Goal: Complete application form: Complete application form

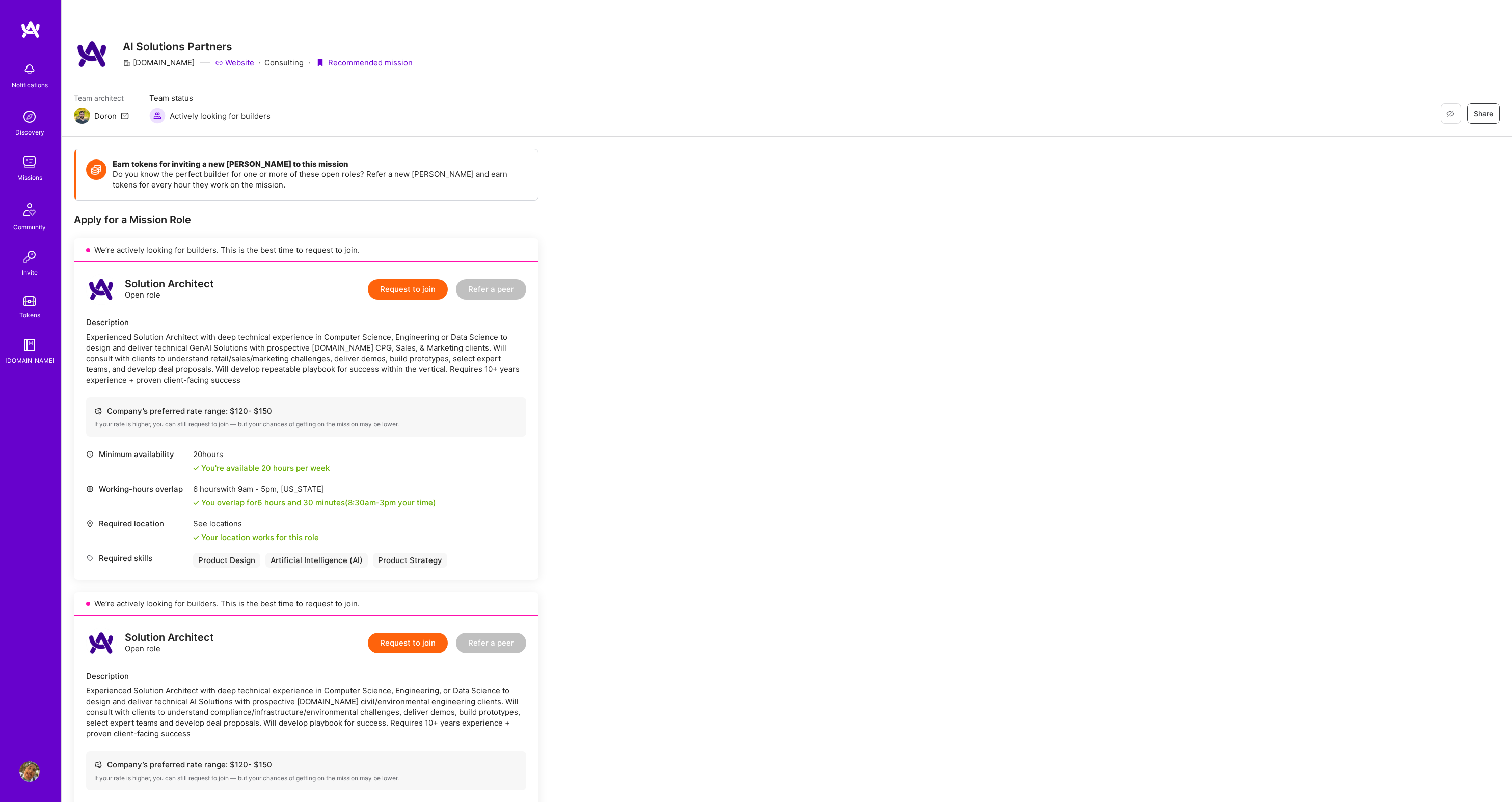
click at [211, 523] on div "See locations" at bounding box center [256, 523] width 125 height 11
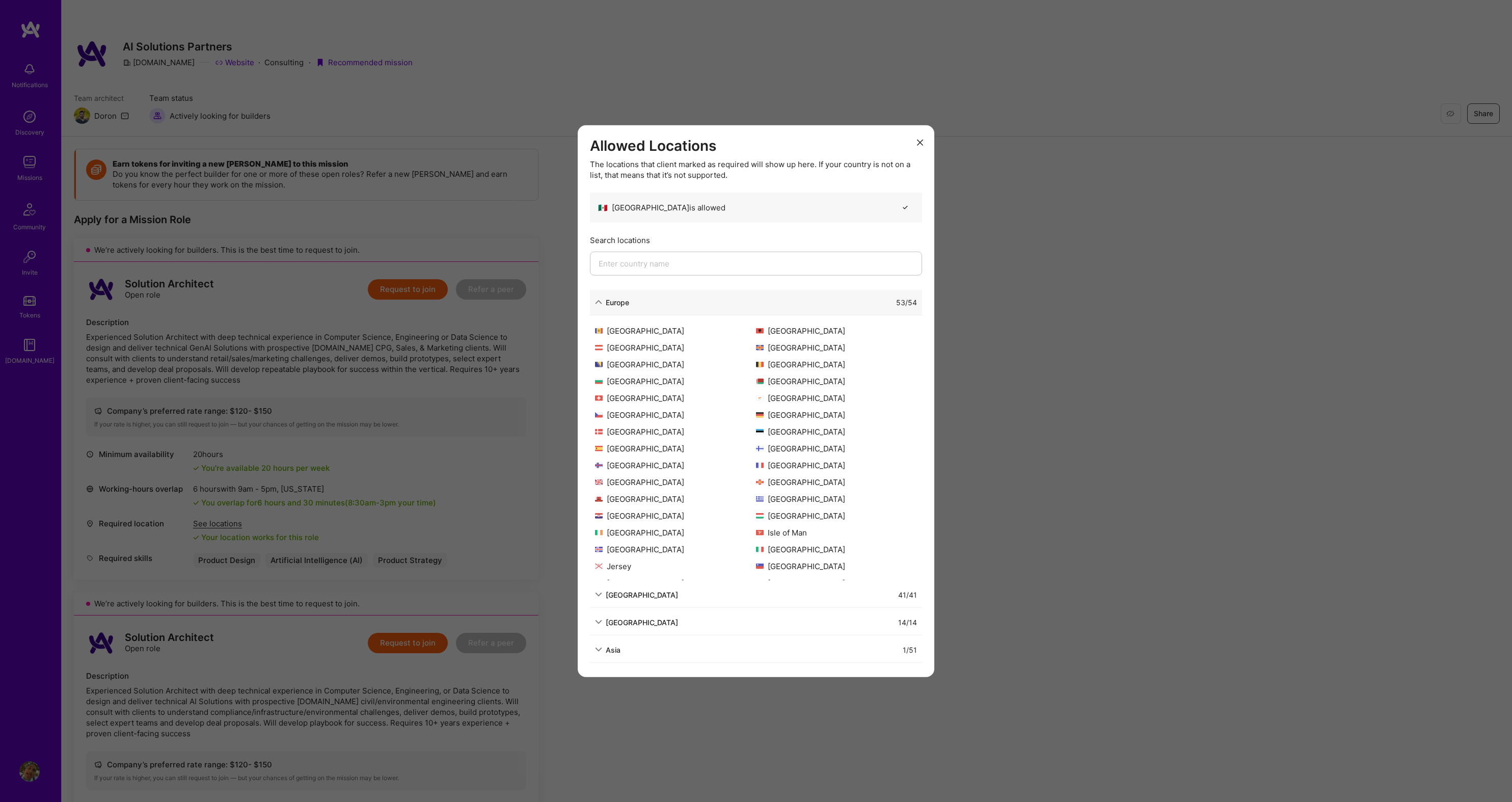
click at [735, 599] on div "41 / 41" at bounding box center [798, 594] width 239 height 11
click at [701, 594] on div "41 / 41" at bounding box center [798, 594] width 239 height 11
click at [678, 595] on div "41 / 41" at bounding box center [798, 594] width 239 height 11
click at [632, 597] on div "[GEOGRAPHIC_DATA]" at bounding box center [642, 594] width 72 height 11
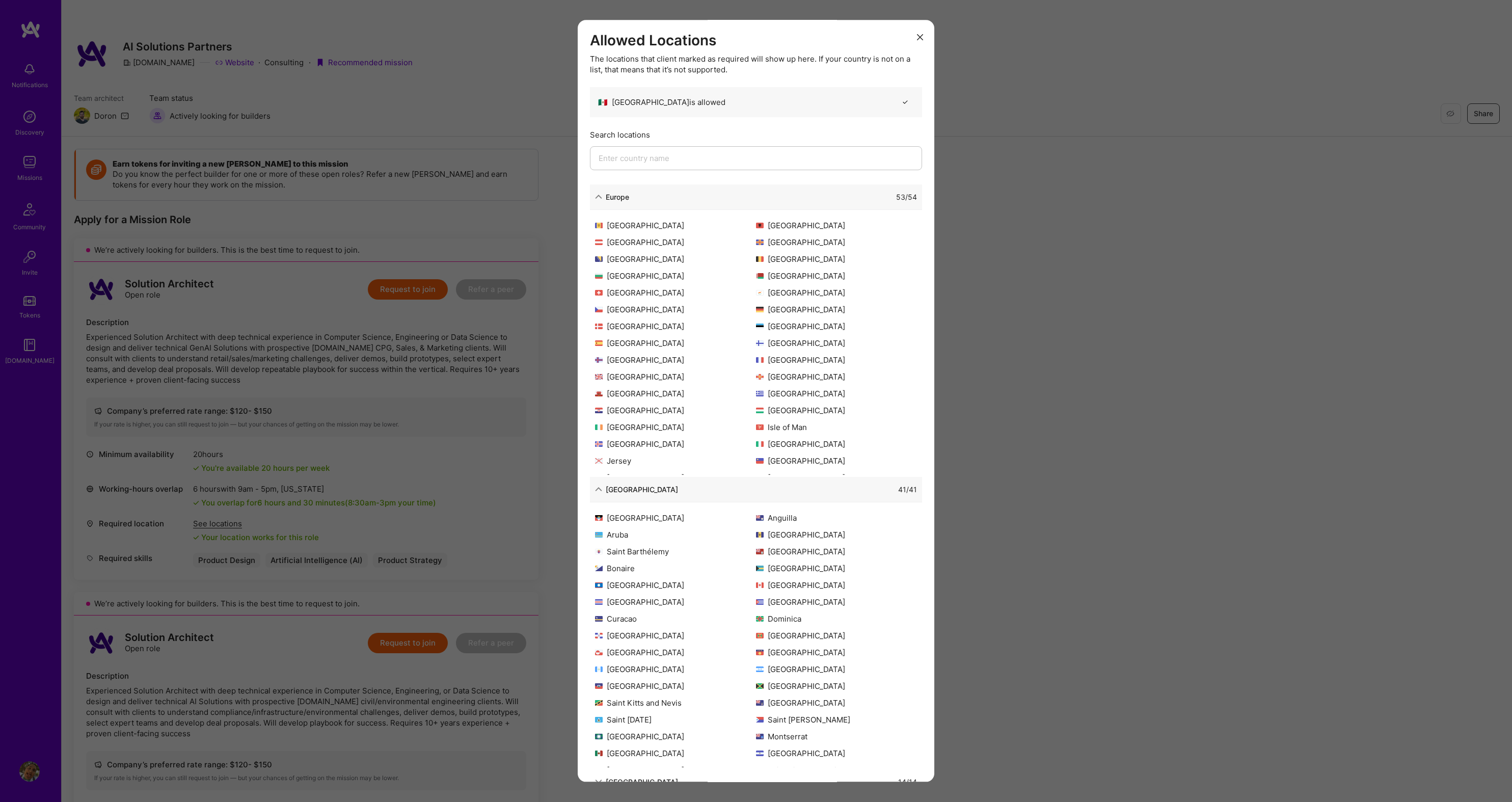
click at [990, 320] on div "Allowed Locations The locations that client marked as required will show up her…" at bounding box center [756, 401] width 1512 height 802
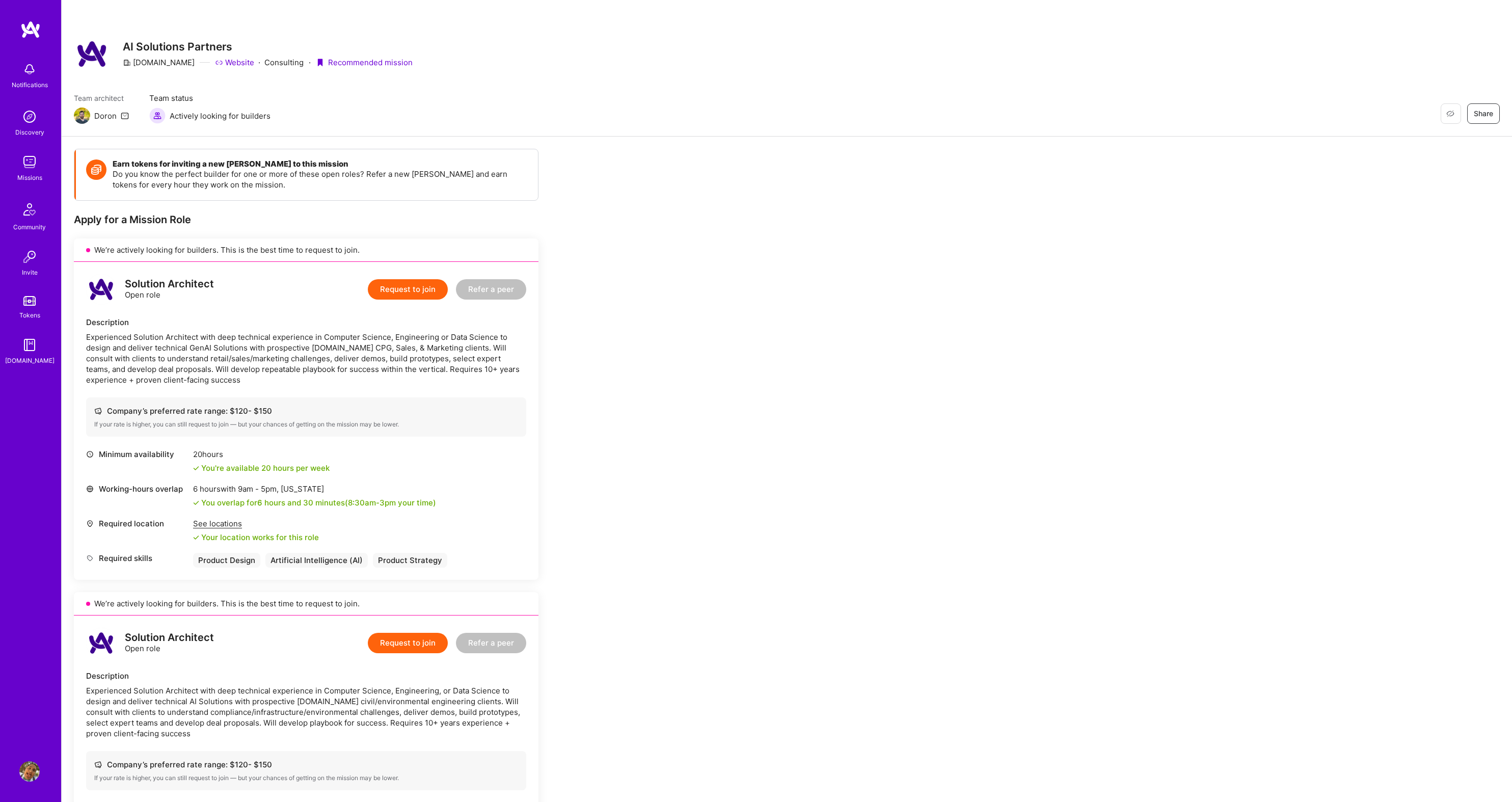
click at [420, 292] on button "Request to join" at bounding box center [407, 289] width 80 height 20
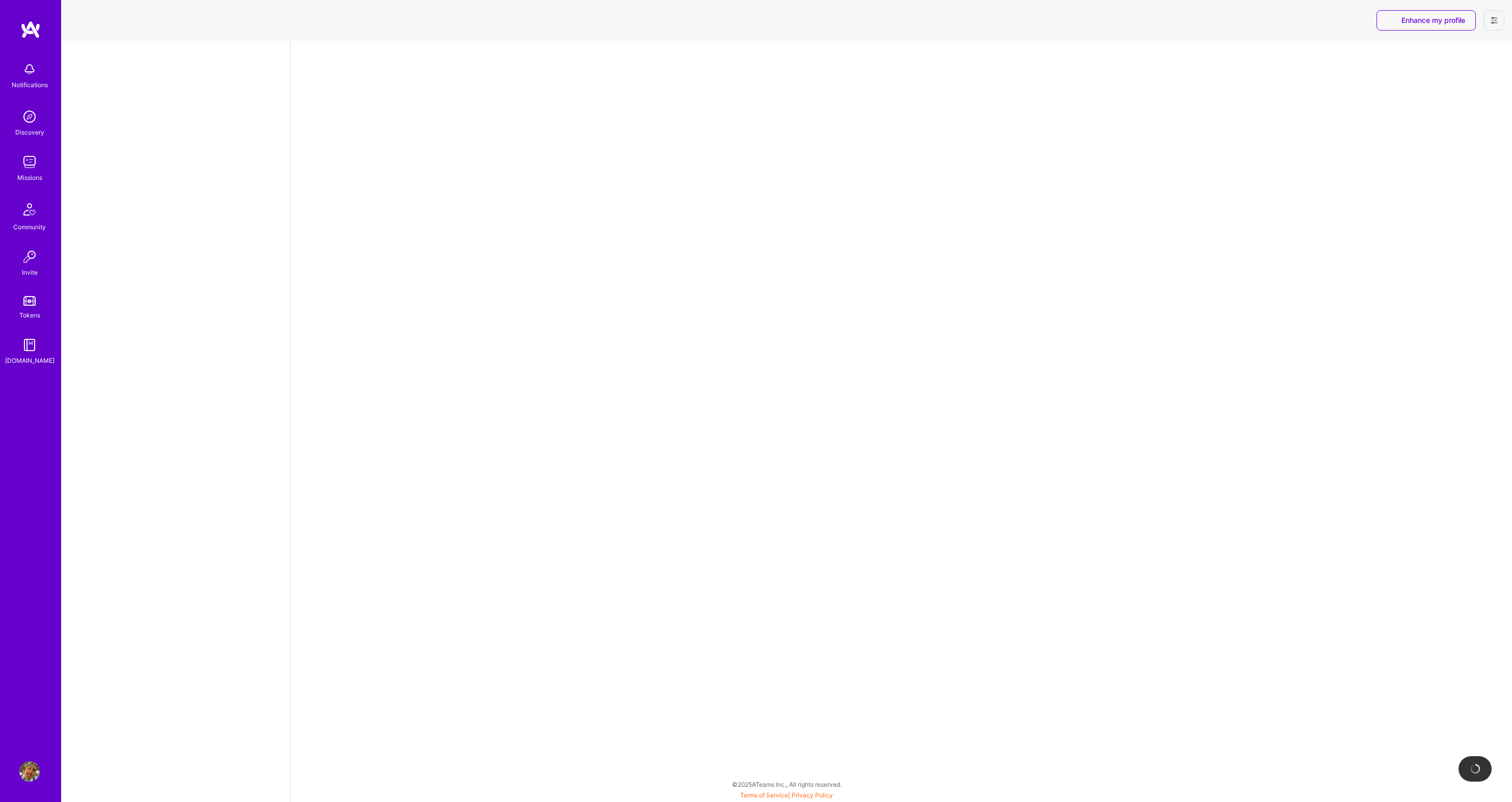
select select "MX"
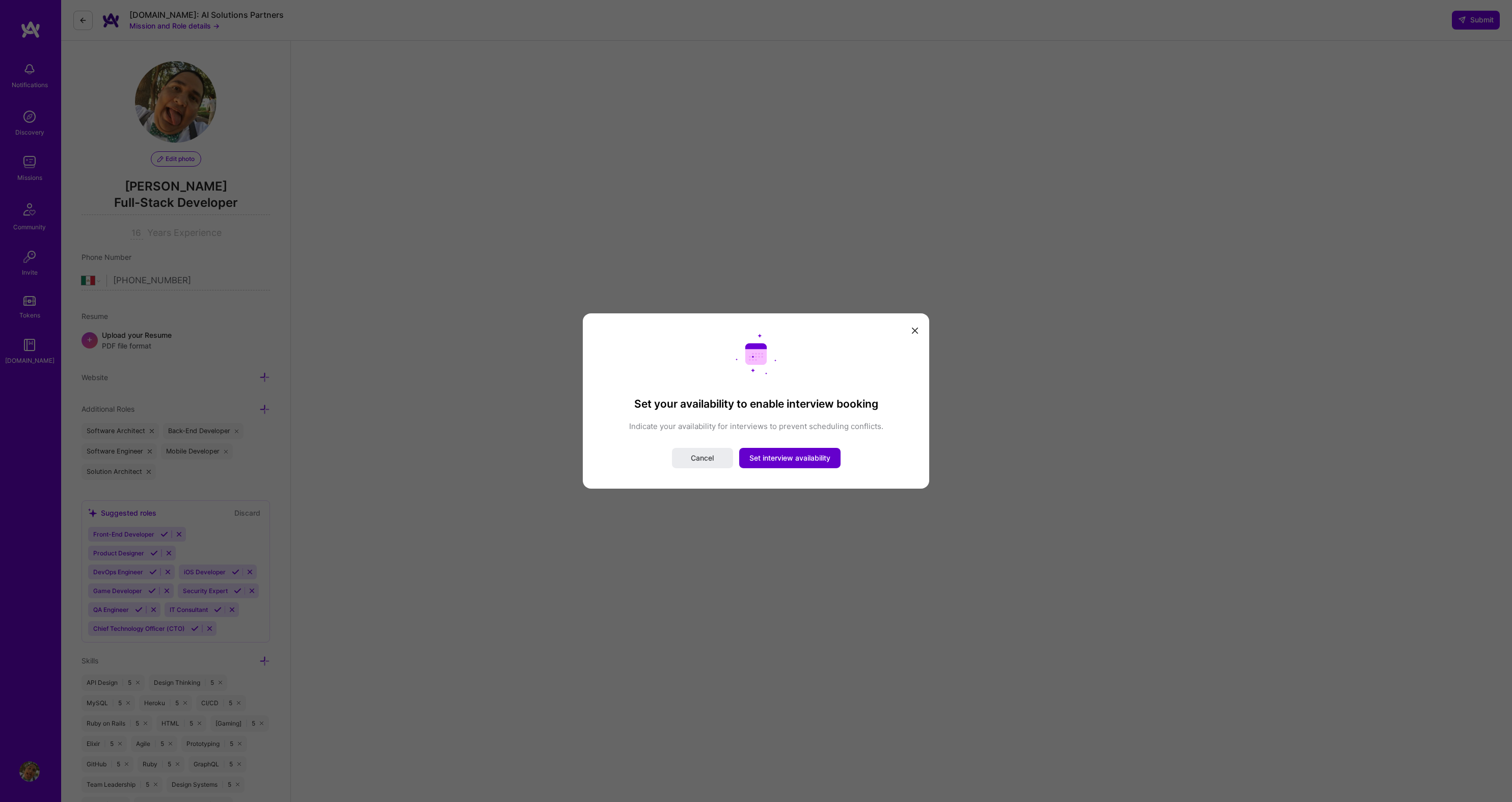
click at [782, 463] on button "Set interview availability" at bounding box center [789, 457] width 101 height 20
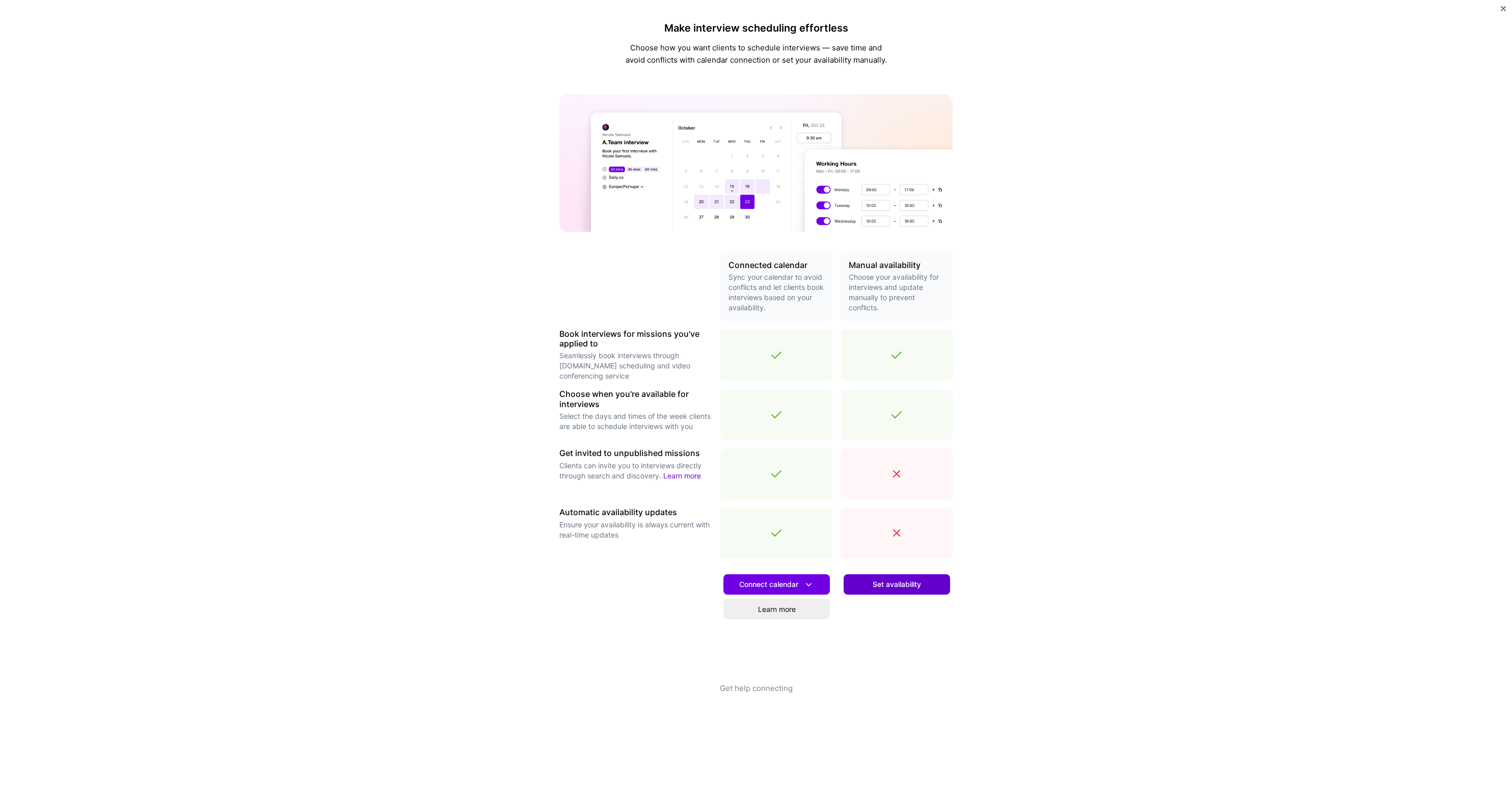
click at [905, 587] on span "Set availability" at bounding box center [897, 584] width 48 height 11
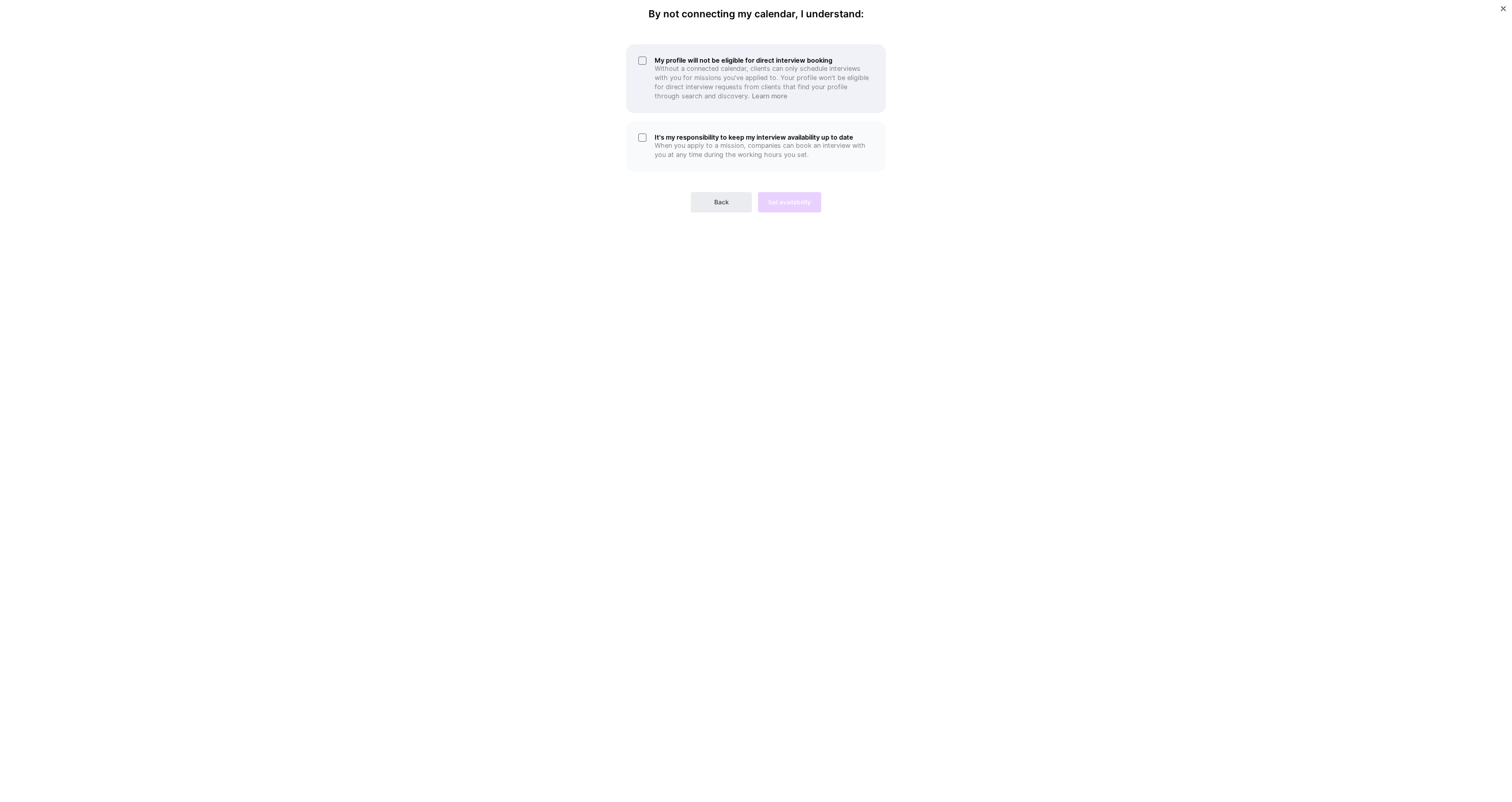
click at [715, 68] on p "Without a connected calendar, clients can only schedule interviews with you for…" at bounding box center [764, 83] width 219 height 37
click at [688, 128] on div "It's my responsibility to keep my interview availability up to date When you ap…" at bounding box center [756, 147] width 260 height 50
click at [790, 204] on span "Set availability" at bounding box center [789, 203] width 42 height 10
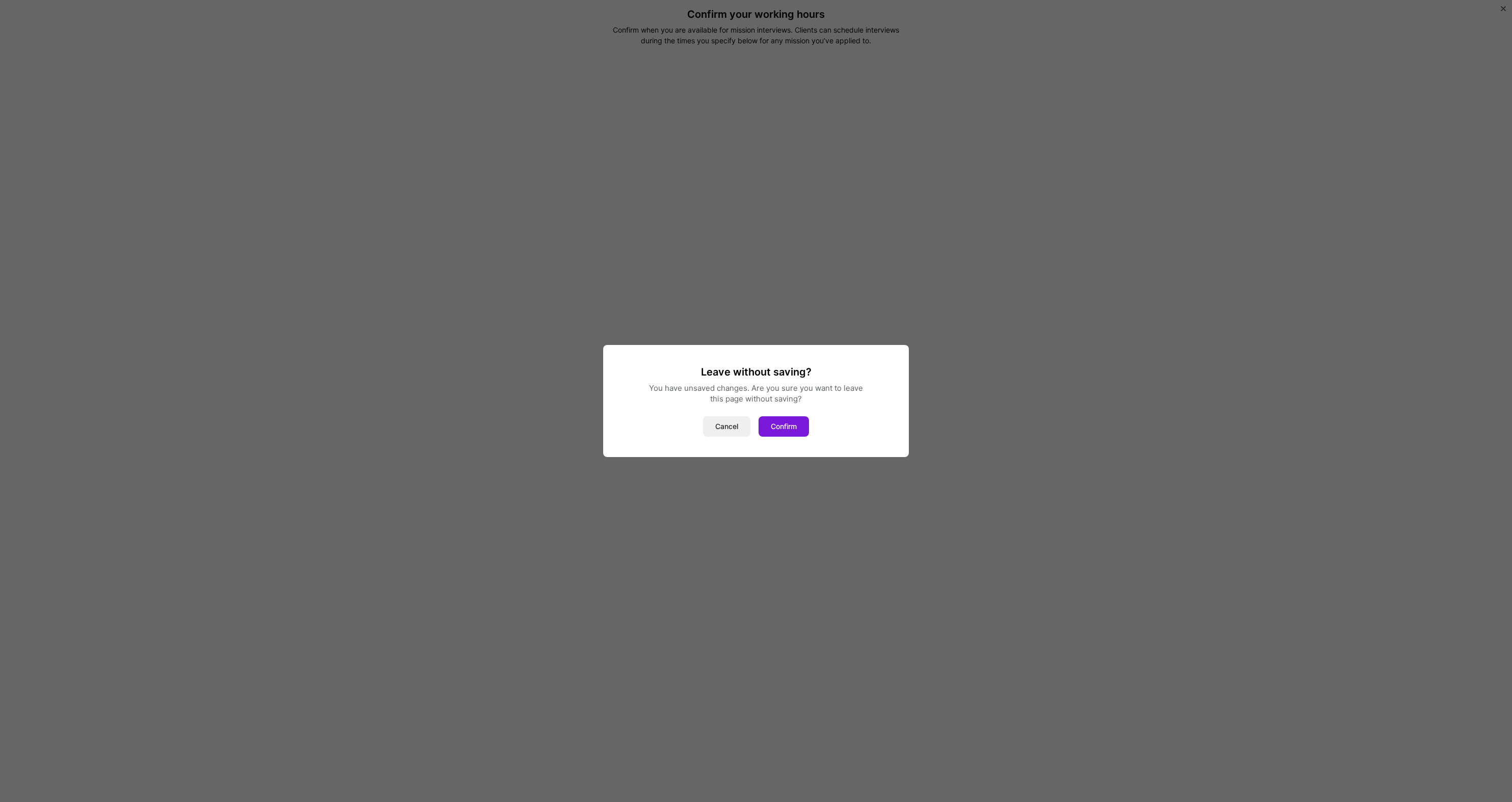
click at [782, 425] on button "Confirm" at bounding box center [783, 426] width 50 height 20
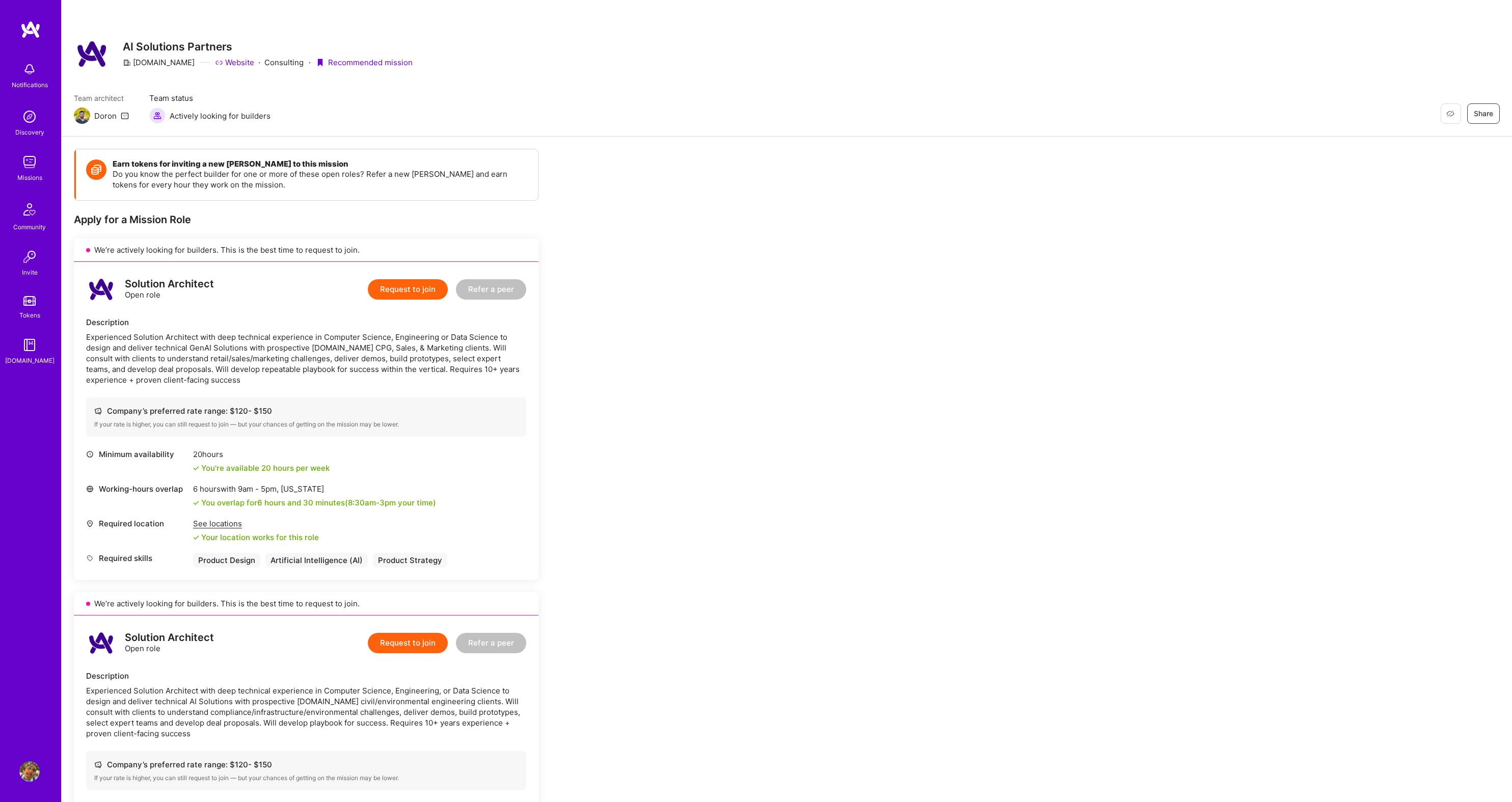
click at [409, 293] on button "Request to join" at bounding box center [407, 289] width 80 height 20
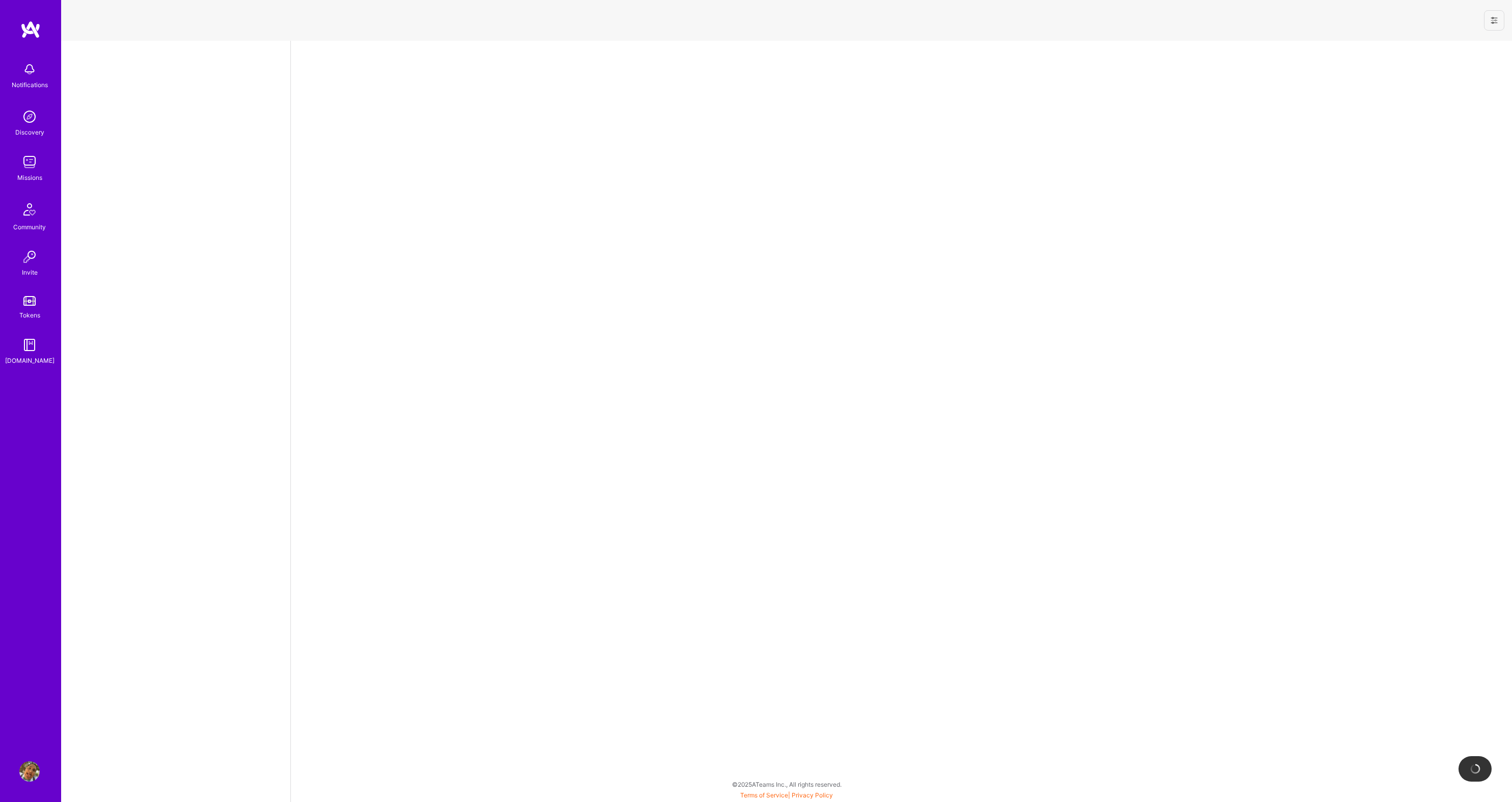
select select "MX"
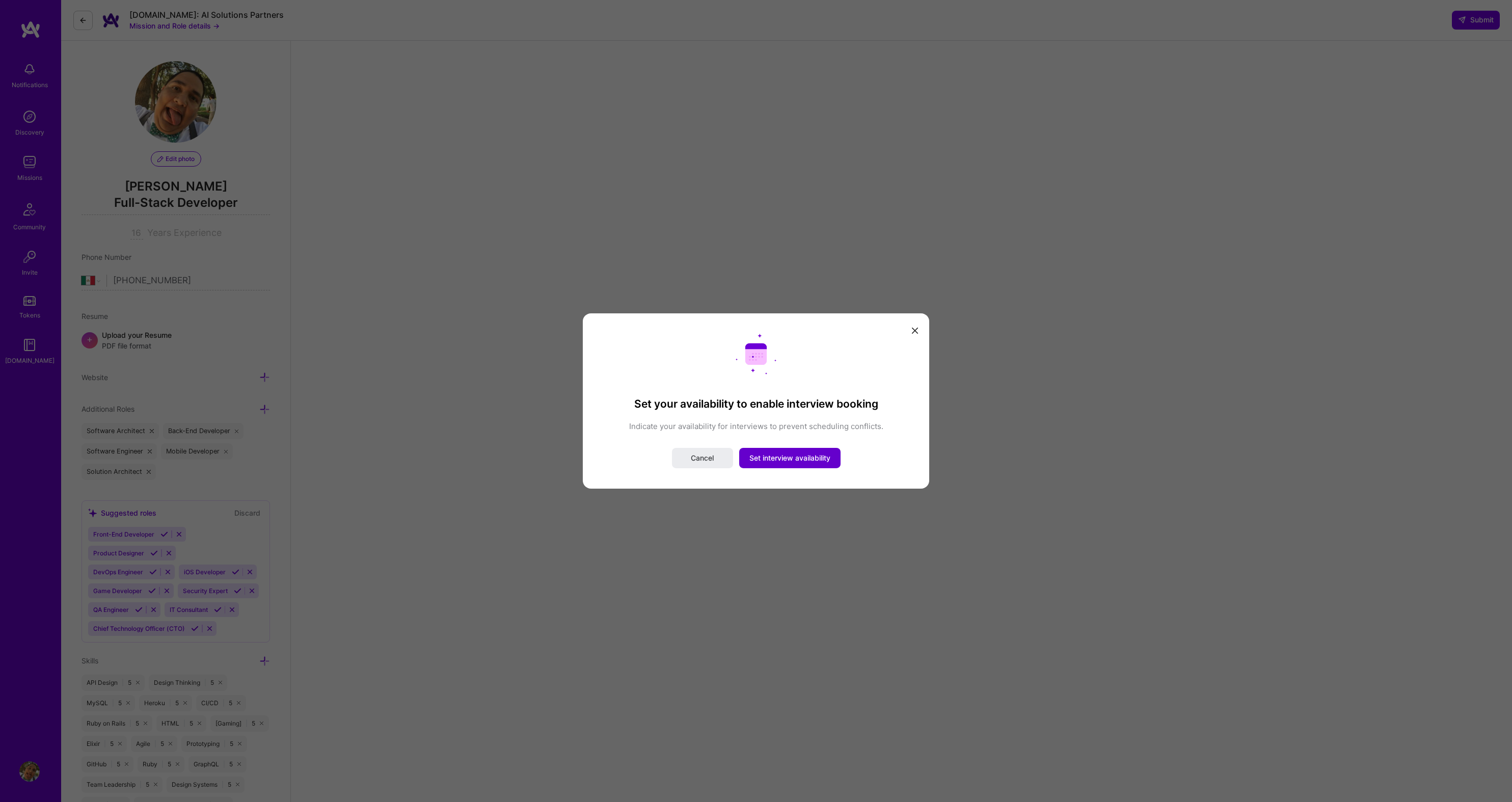
click at [774, 455] on span "Set interview availability" at bounding box center [790, 457] width 81 height 11
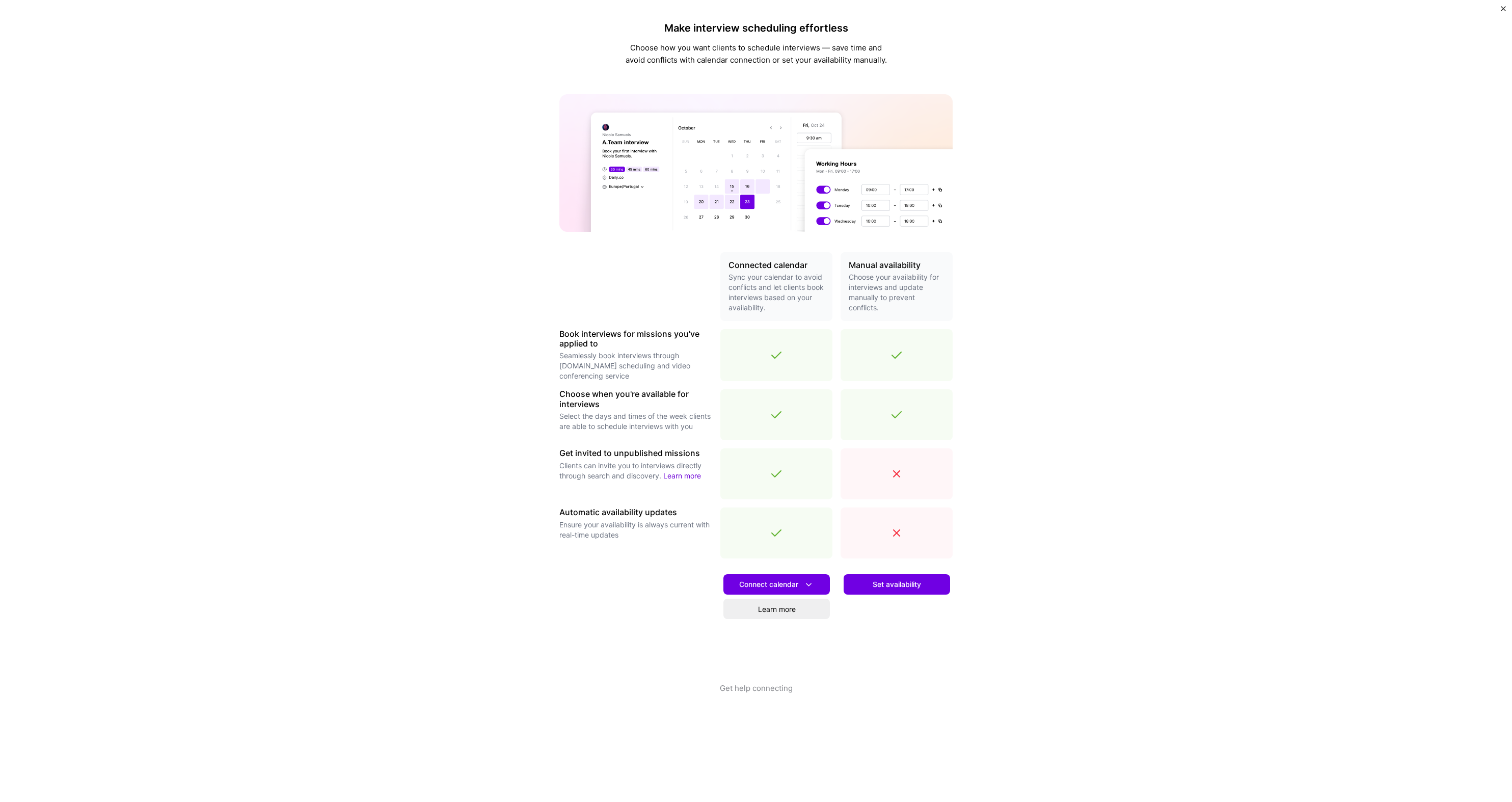
click at [703, 564] on div "Connected calendar Sync your calendar to avoid conflicts and let clients book i…" at bounding box center [756, 467] width 394 height 431
click at [768, 580] on span "Connect calendar" at bounding box center [777, 584] width 75 height 11
click at [783, 613] on button "Google calendar" at bounding box center [763, 614] width 132 height 27
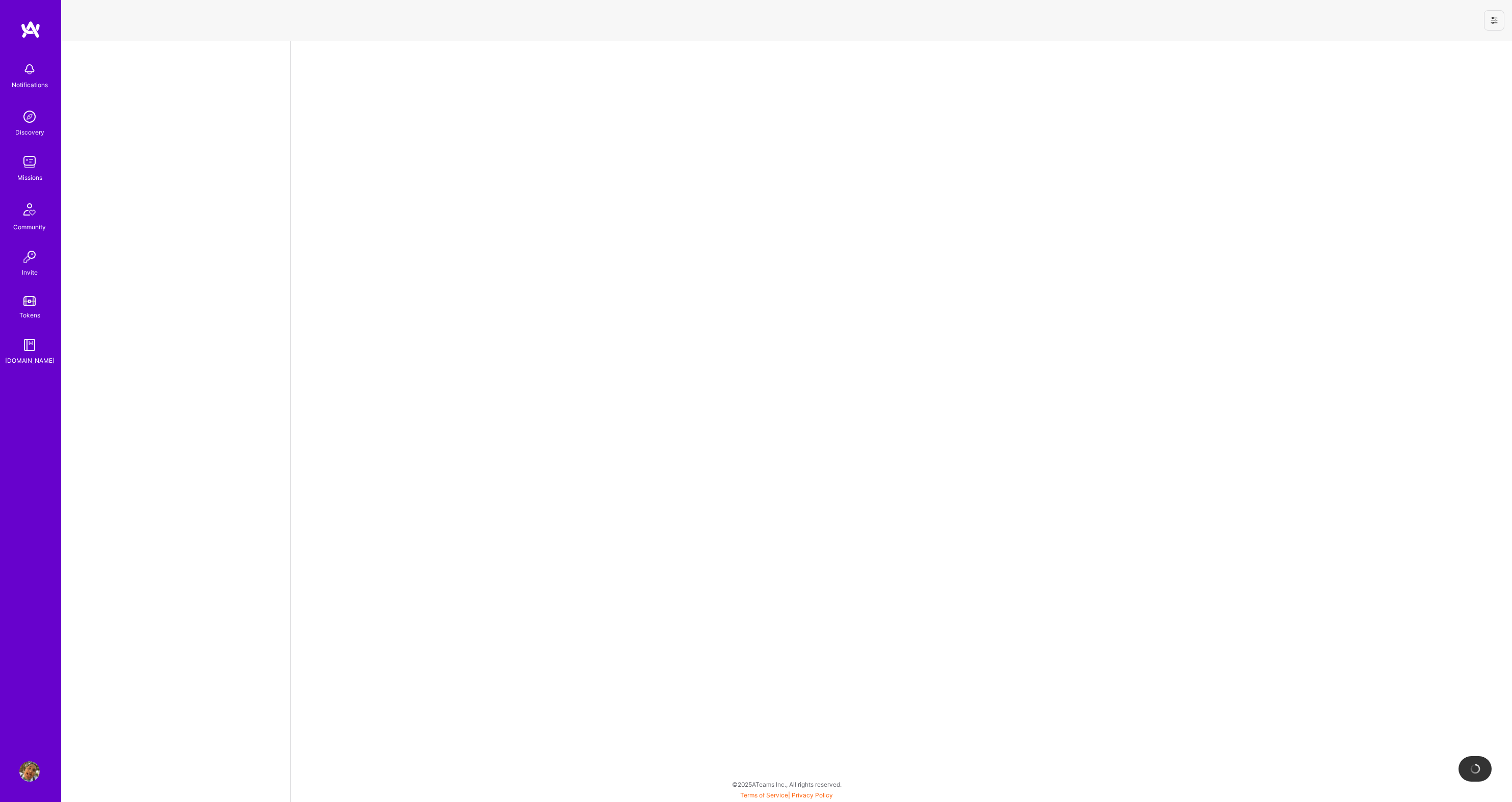
select select "MX"
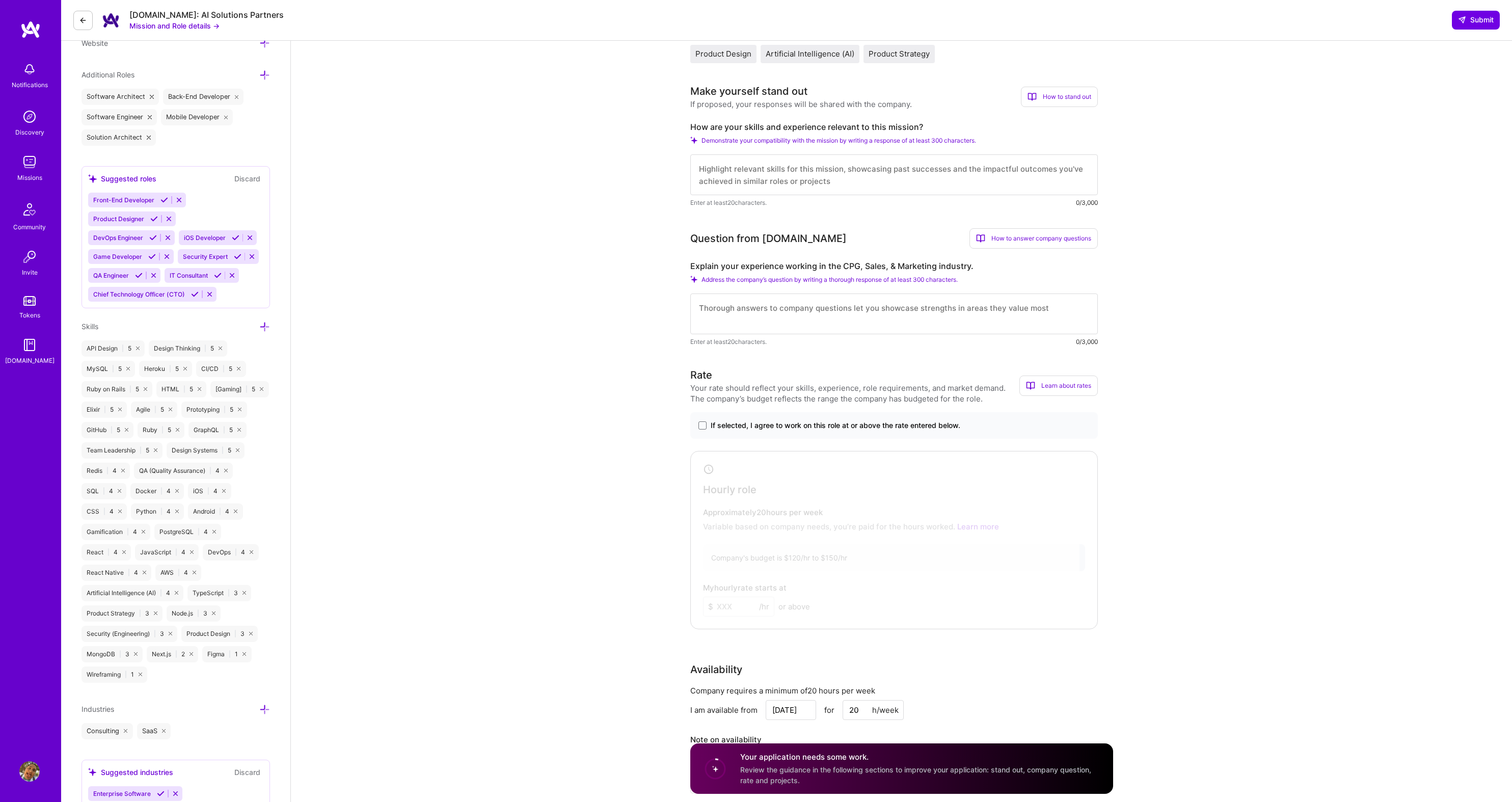
click at [790, 496] on div at bounding box center [887, 539] width 386 height 168
click at [743, 515] on div at bounding box center [887, 539] width 386 height 168
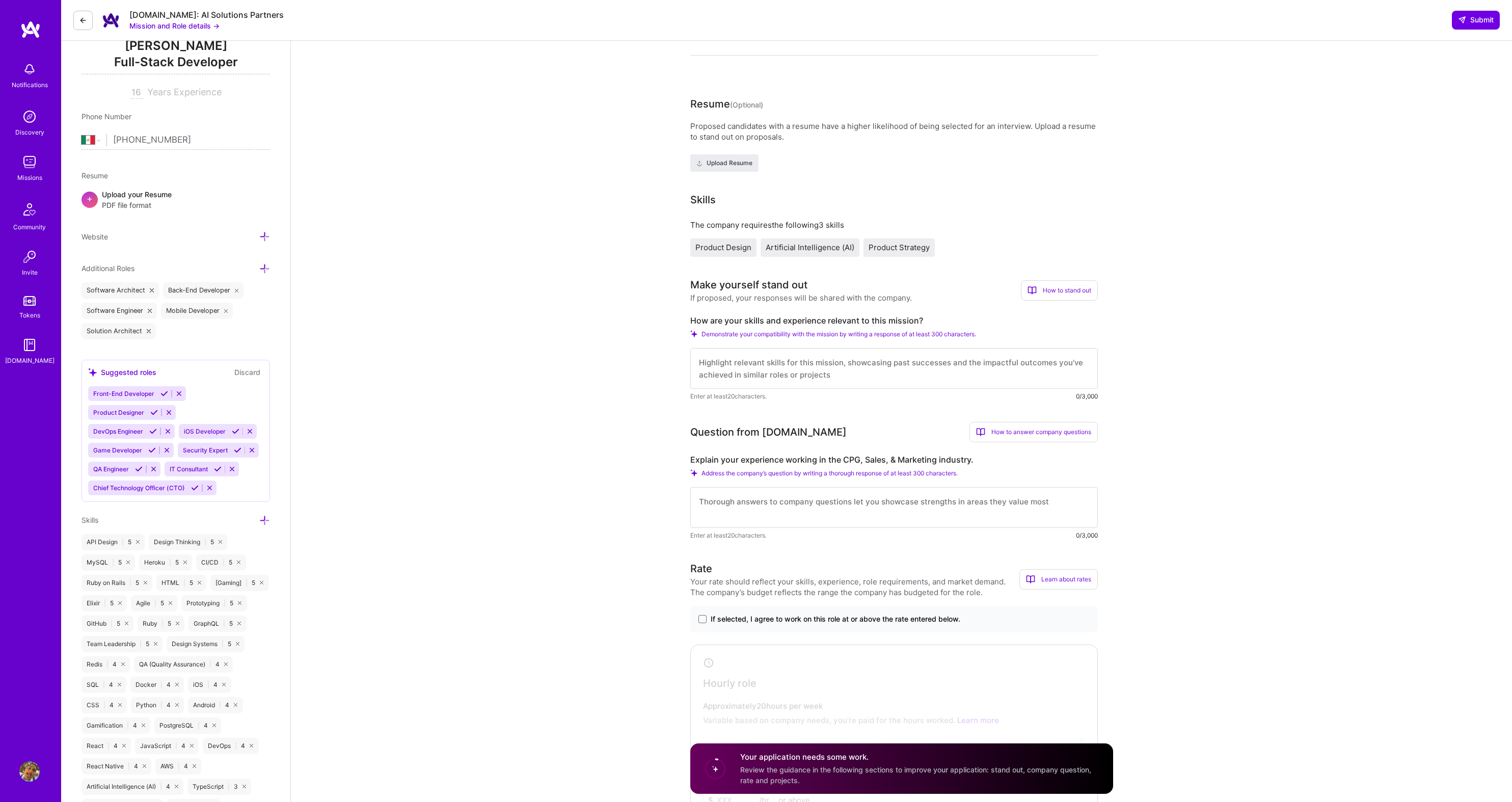
scroll to position [216, 0]
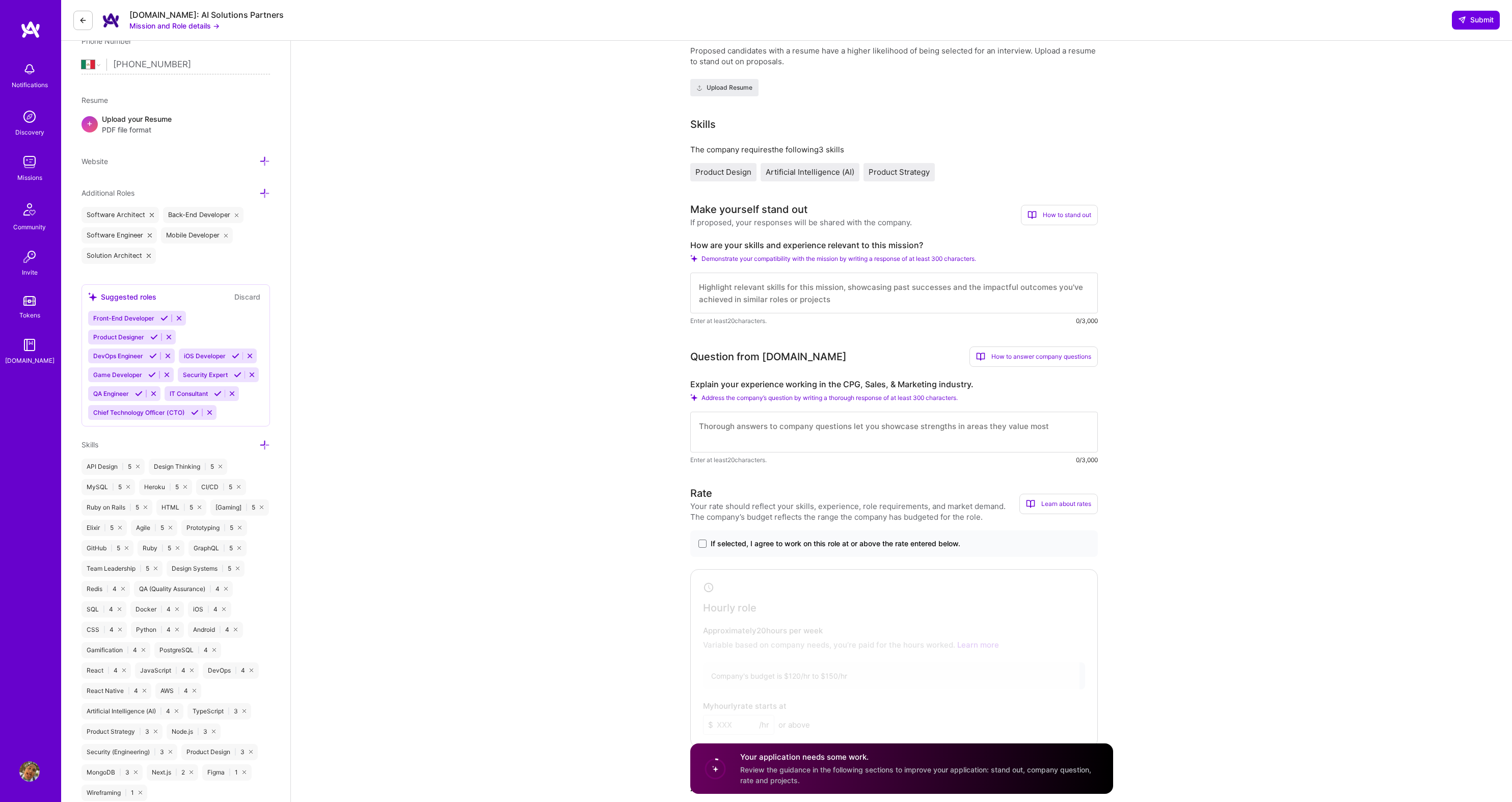
click at [758, 290] on textarea at bounding box center [894, 293] width 407 height 41
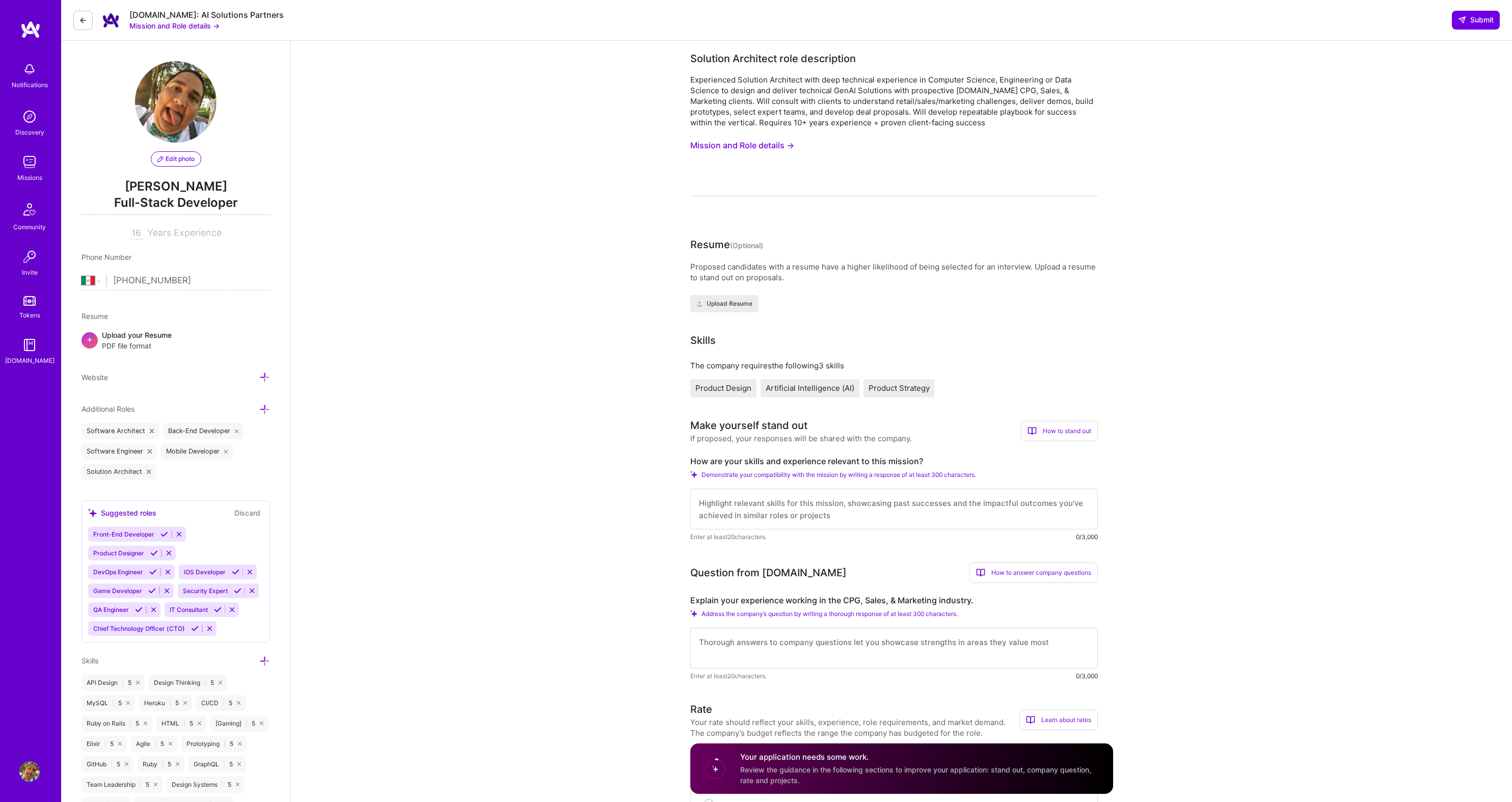
click at [900, 296] on div "Proposed candidates with a resume have a higher likelihood of being selected fo…" at bounding box center [894, 287] width 407 height 51
click at [849, 512] on textarea at bounding box center [894, 509] width 407 height 41
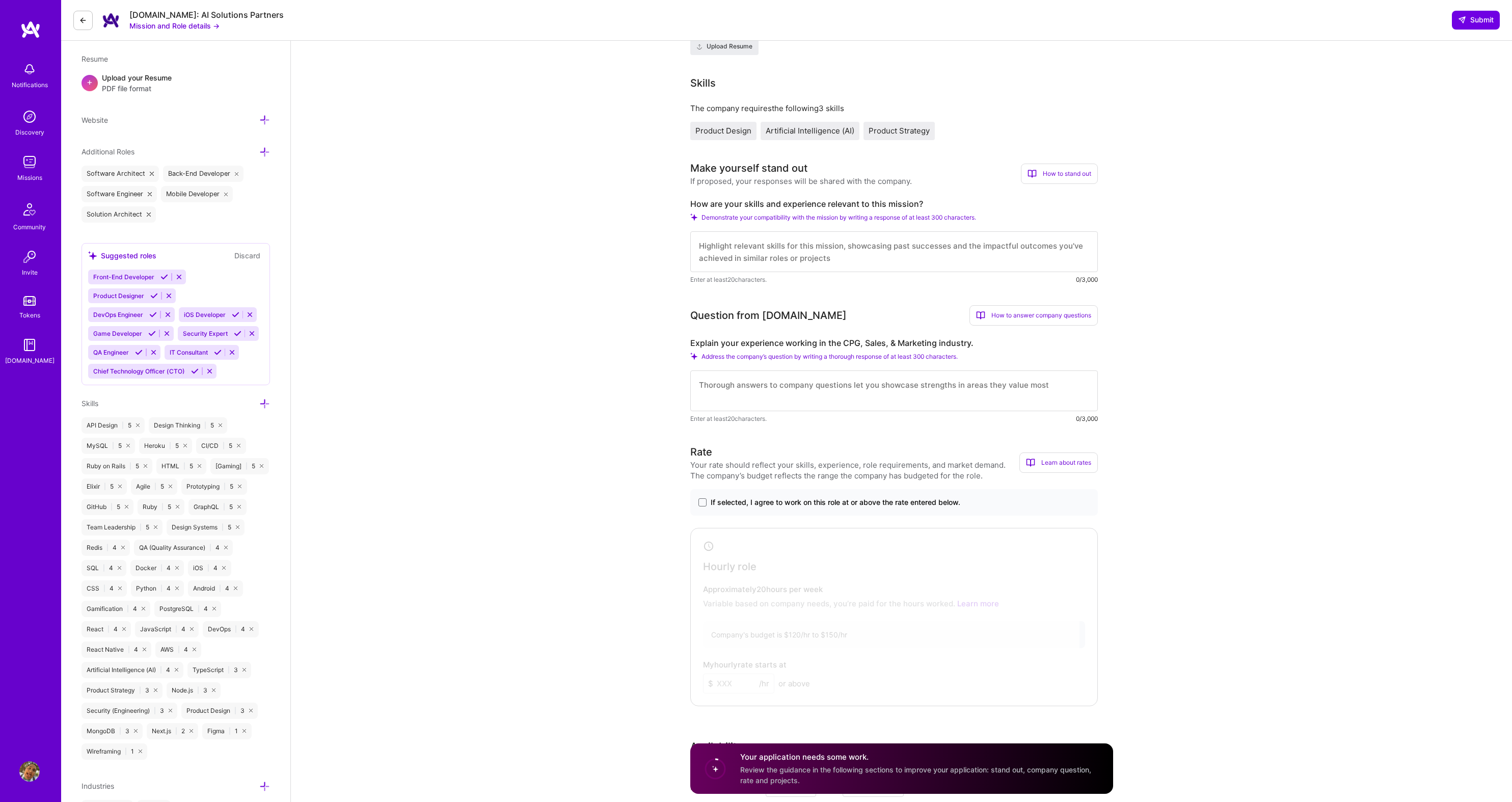
scroll to position [341, 0]
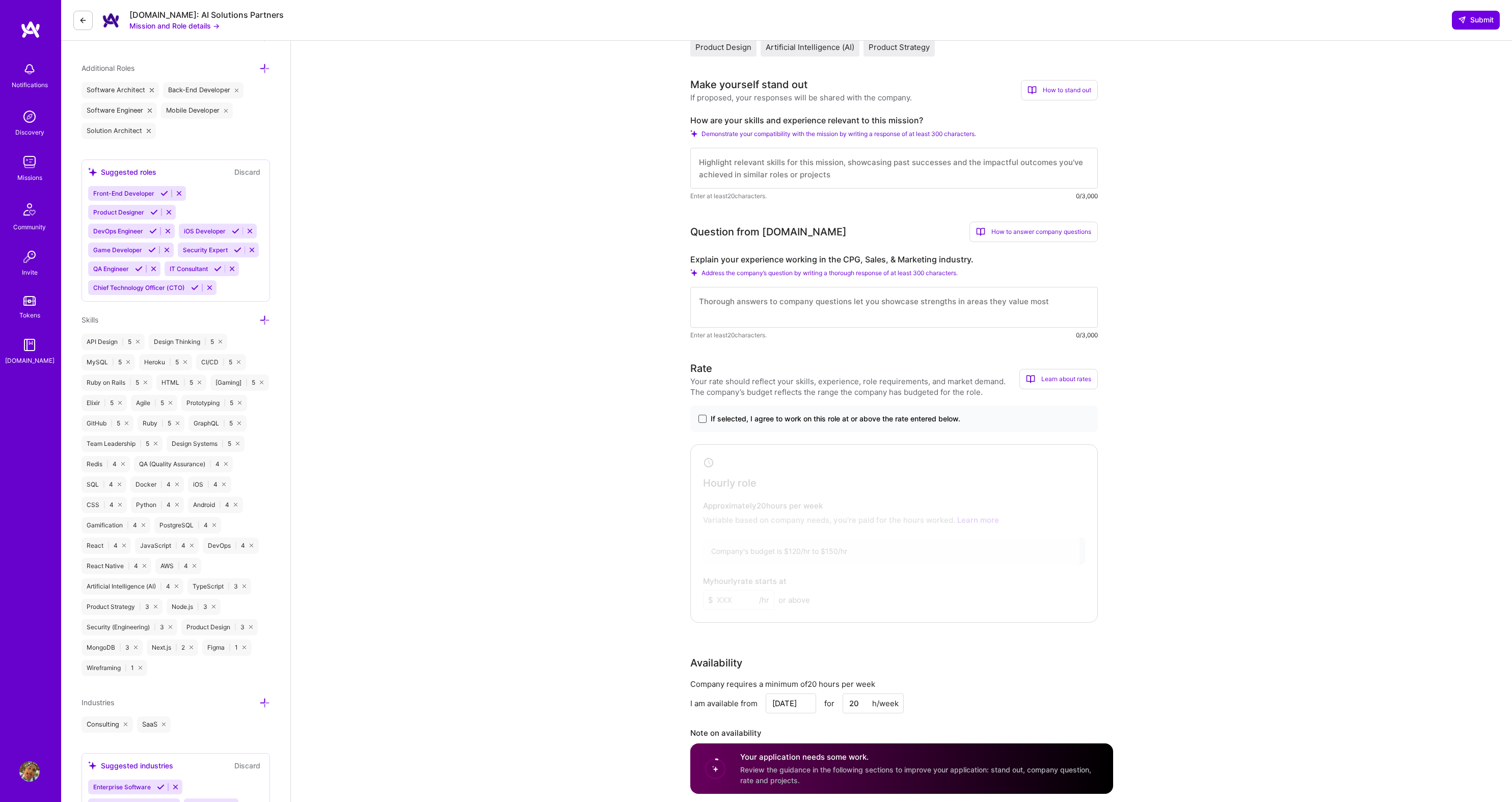
click at [701, 419] on span at bounding box center [702, 419] width 8 height 8
click at [0, 0] on input "If selected, I agree to work on this role at or above the rate entered below." at bounding box center [0, 0] width 0 height 0
click at [736, 601] on input at bounding box center [739, 600] width 71 height 20
click at [737, 601] on input at bounding box center [739, 600] width 71 height 20
click at [736, 601] on input at bounding box center [739, 600] width 71 height 20
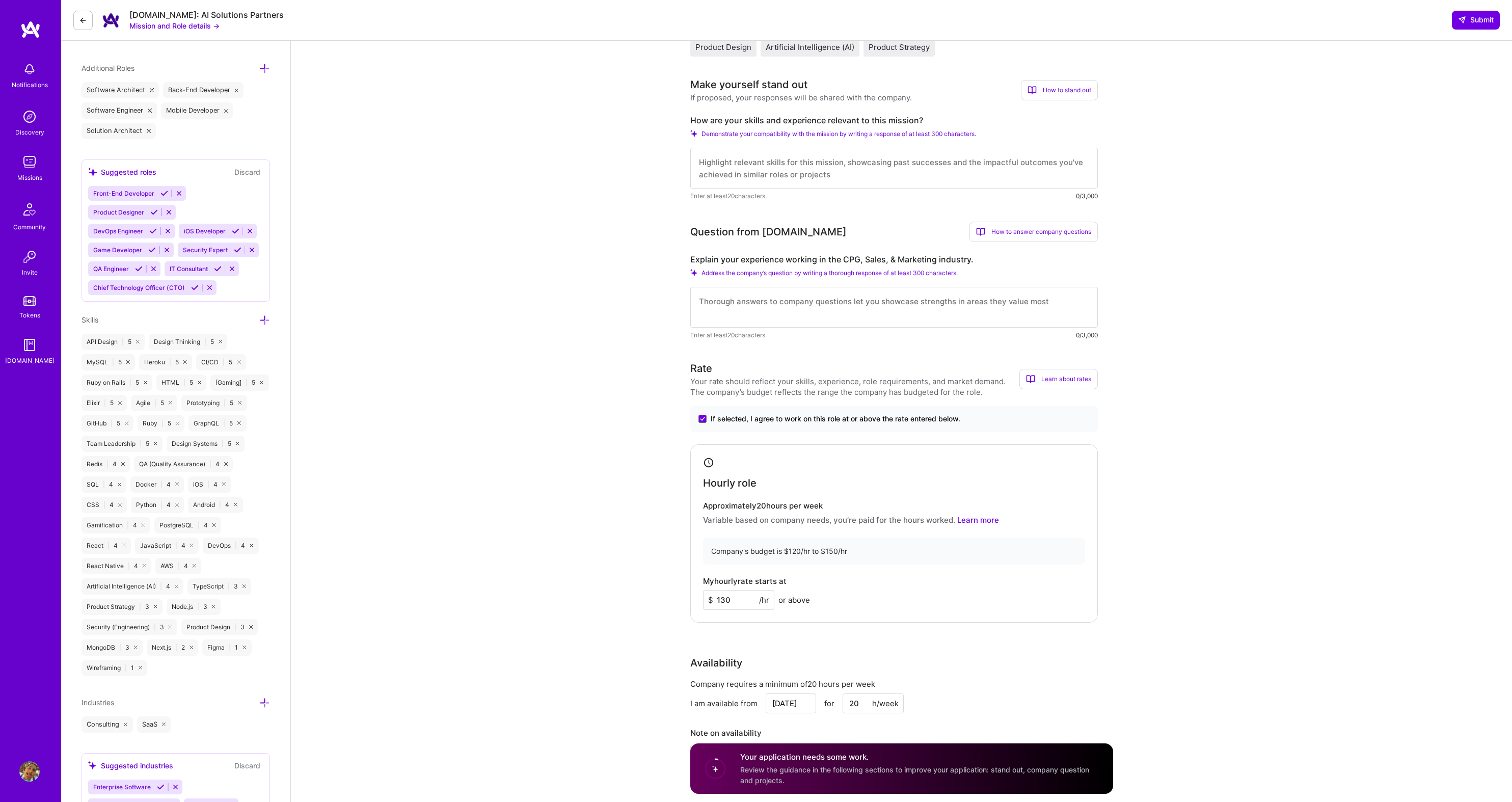
type input "130"
click at [1086, 583] on div "Hourly role Approximately 20 hours per week Variable based on company needs, yo…" at bounding box center [894, 533] width 407 height 179
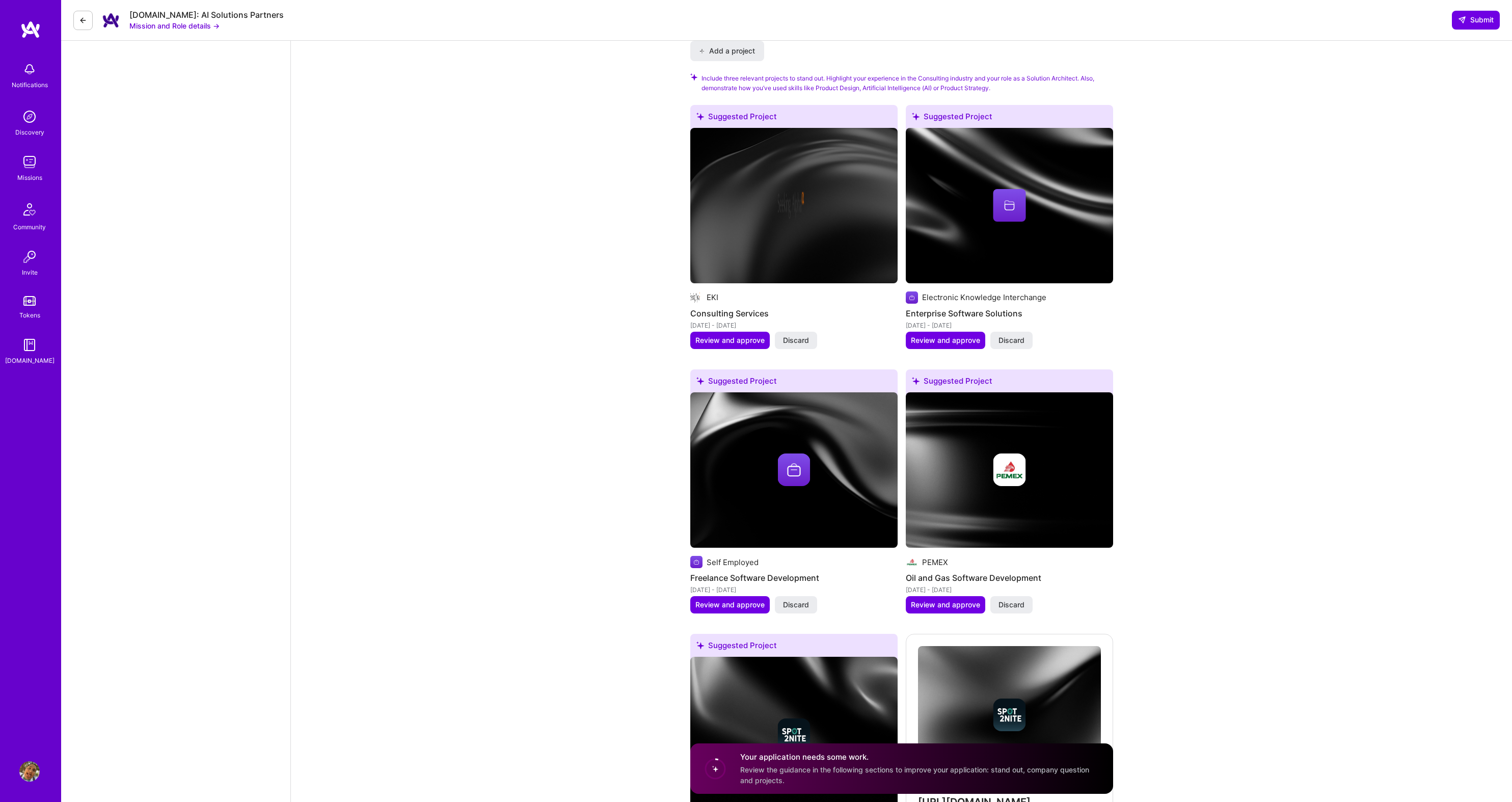
scroll to position [1562, 0]
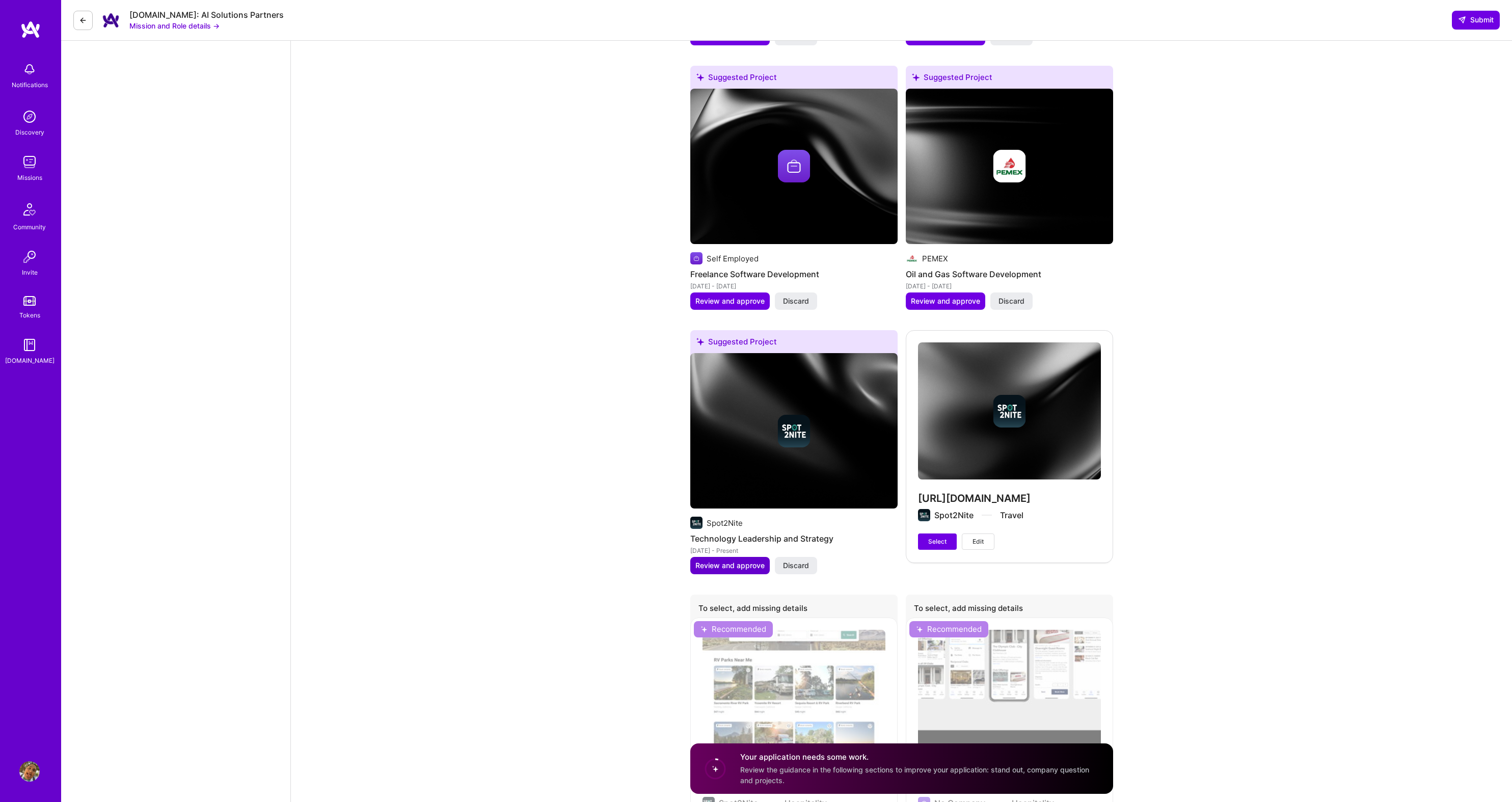
click at [731, 561] on span "Review and approve" at bounding box center [730, 566] width 69 height 11
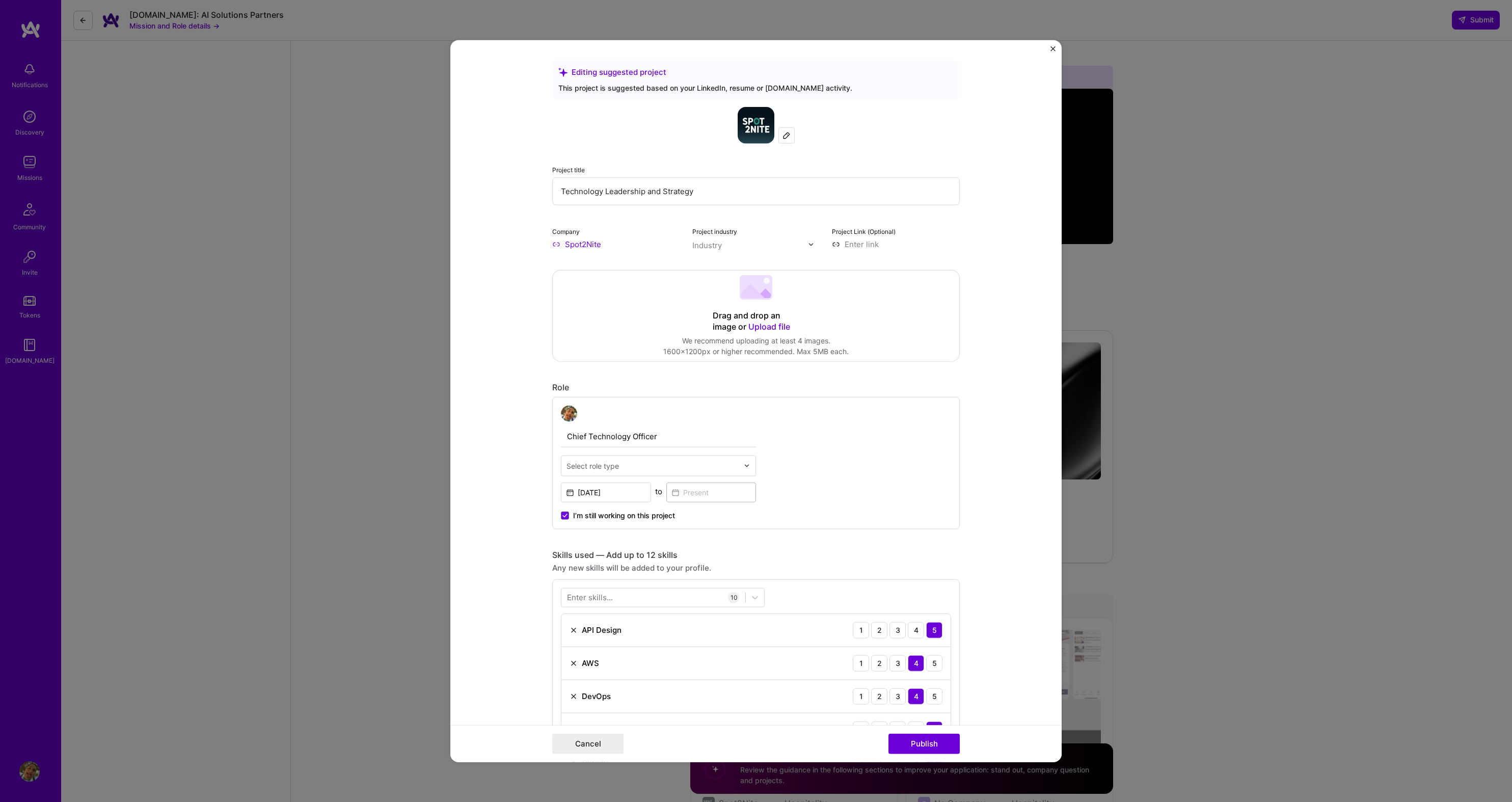
click at [995, 511] on form "Editing suggested project This project is suggested based on your LinkedIn, res…" at bounding box center [756, 401] width 612 height 722
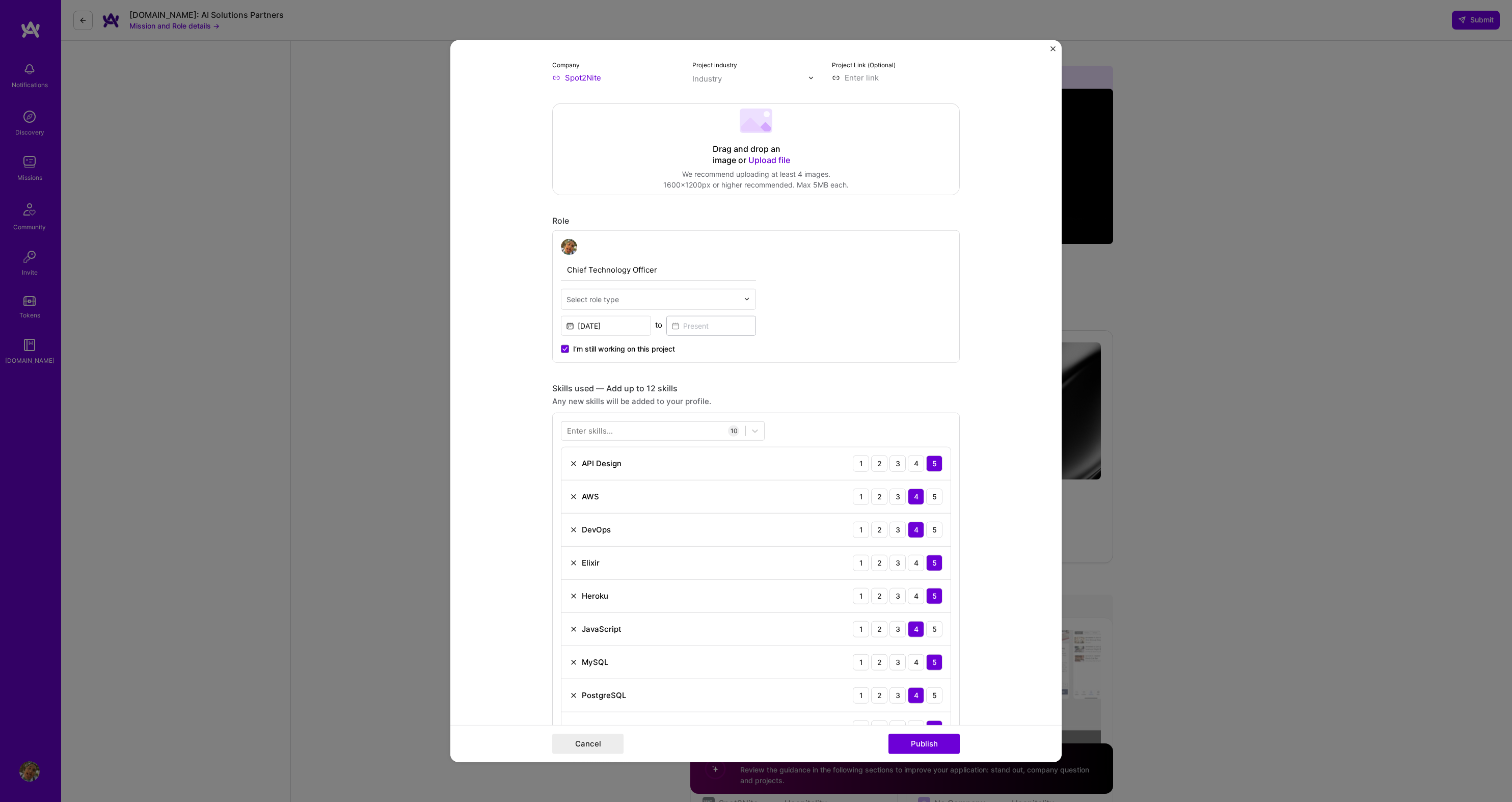
scroll to position [508, 0]
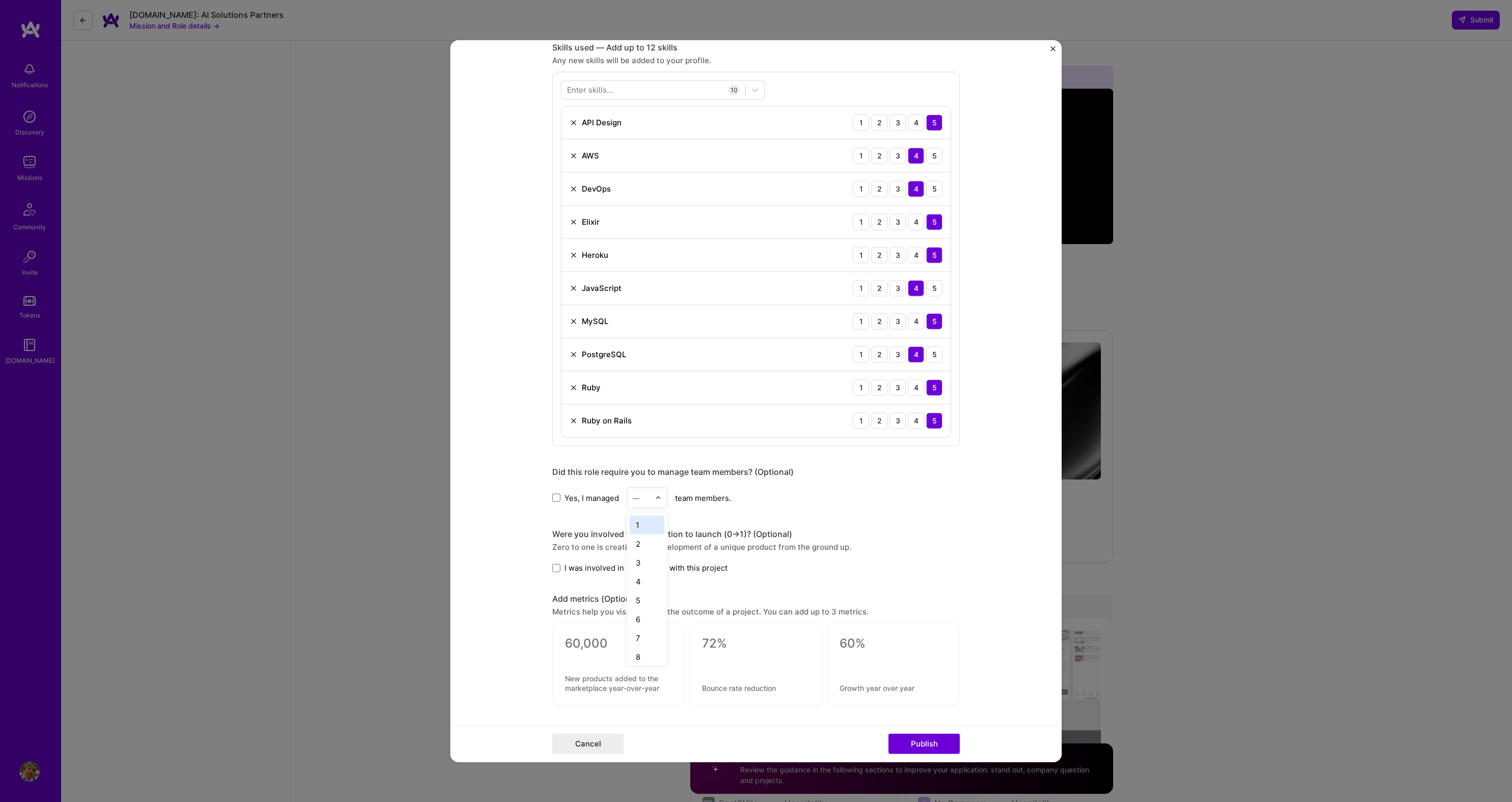
click at [664, 500] on div at bounding box center [661, 498] width 12 height 20
click at [643, 637] on div "9" at bounding box center [647, 638] width 35 height 19
click at [556, 567] on span at bounding box center [556, 567] width 8 height 8
click at [0, 0] on input "I was involved in zero to one with this project" at bounding box center [0, 0] width 0 height 0
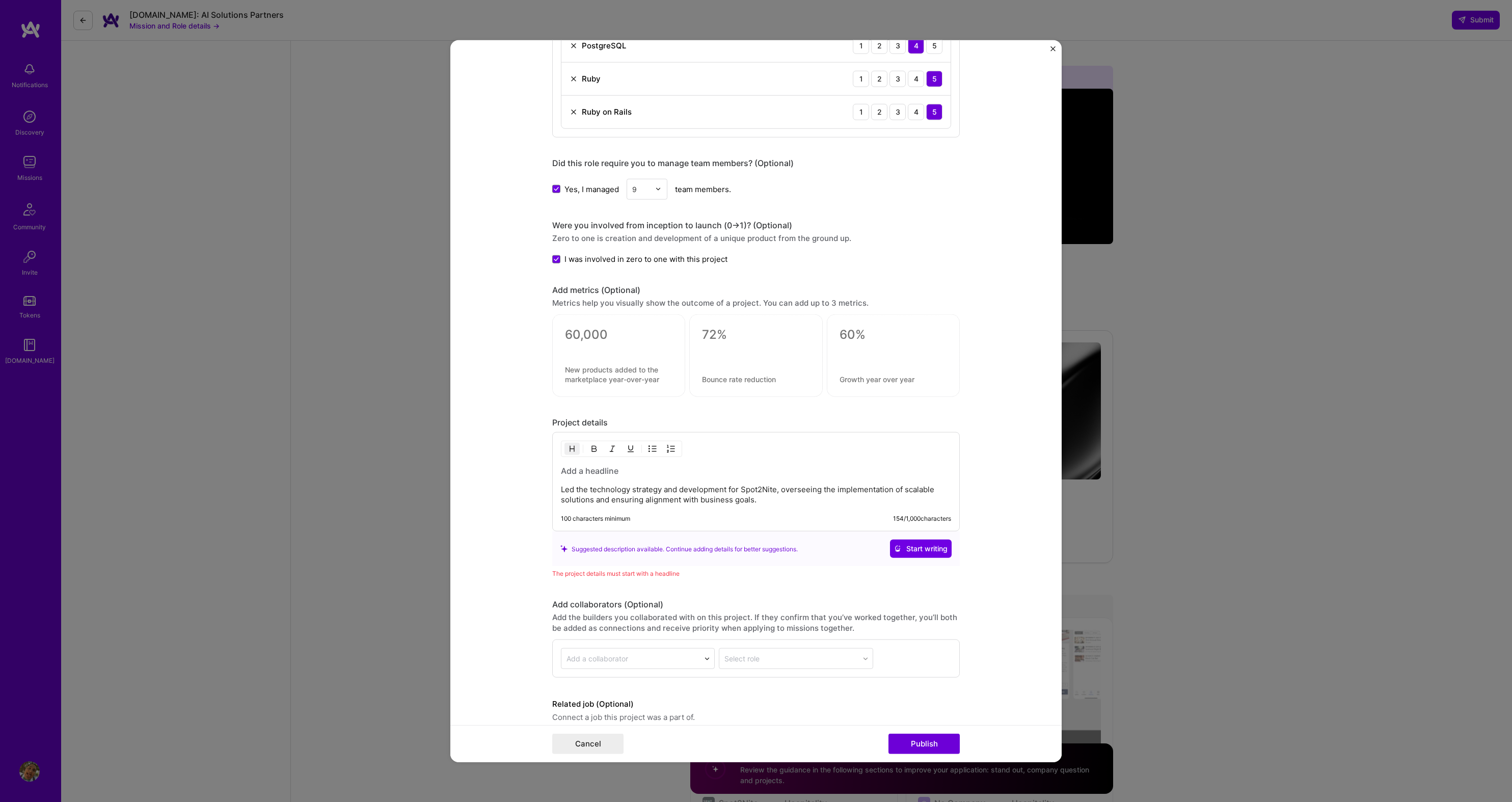
scroll to position [861, 0]
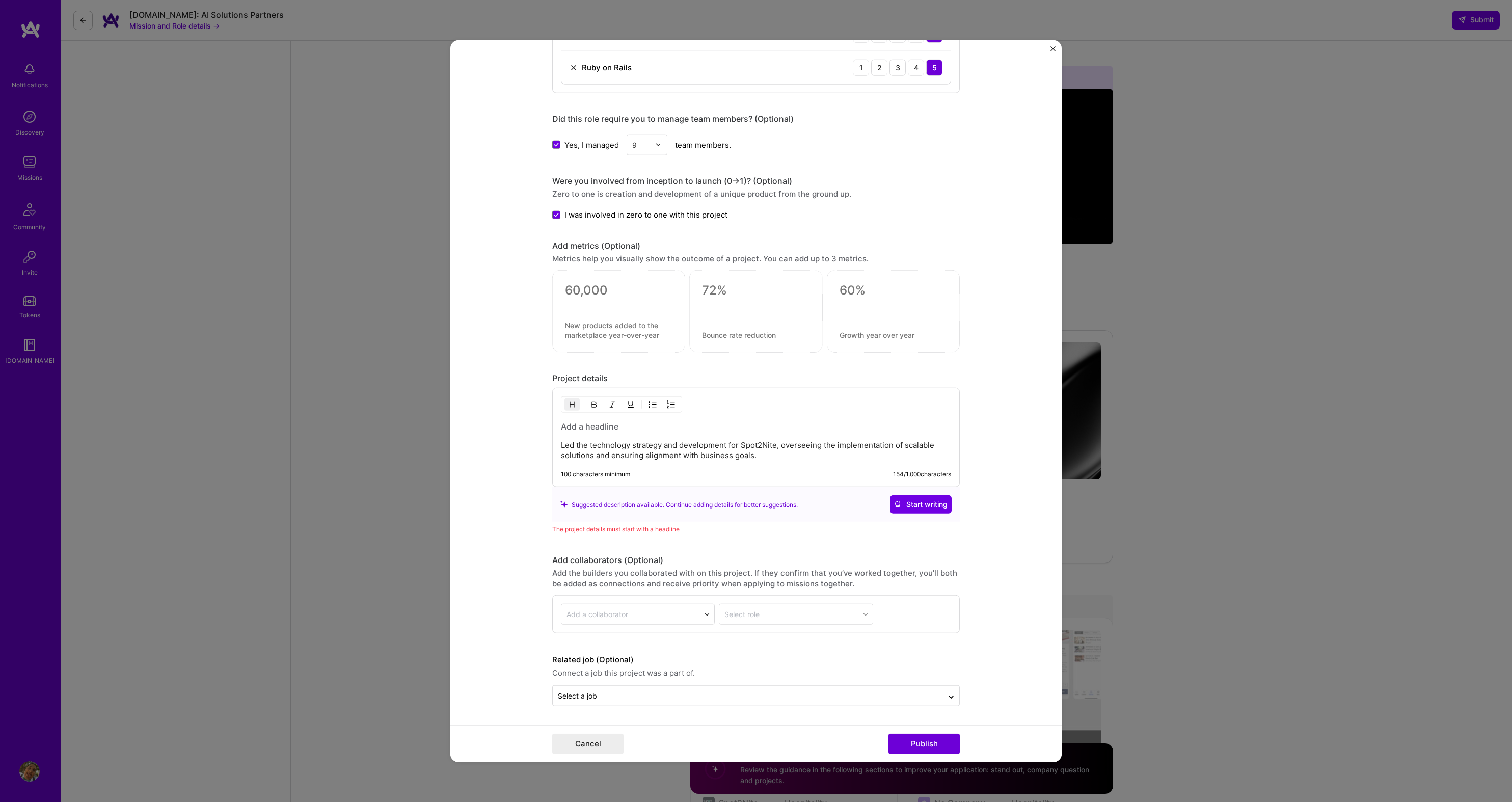
click at [890, 298] on div at bounding box center [893, 312] width 133 height 83
click at [831, 289] on div at bounding box center [893, 312] width 133 height 83
click at [856, 294] on textarea at bounding box center [893, 290] width 107 height 15
type textarea "5"
type textarea "40%"
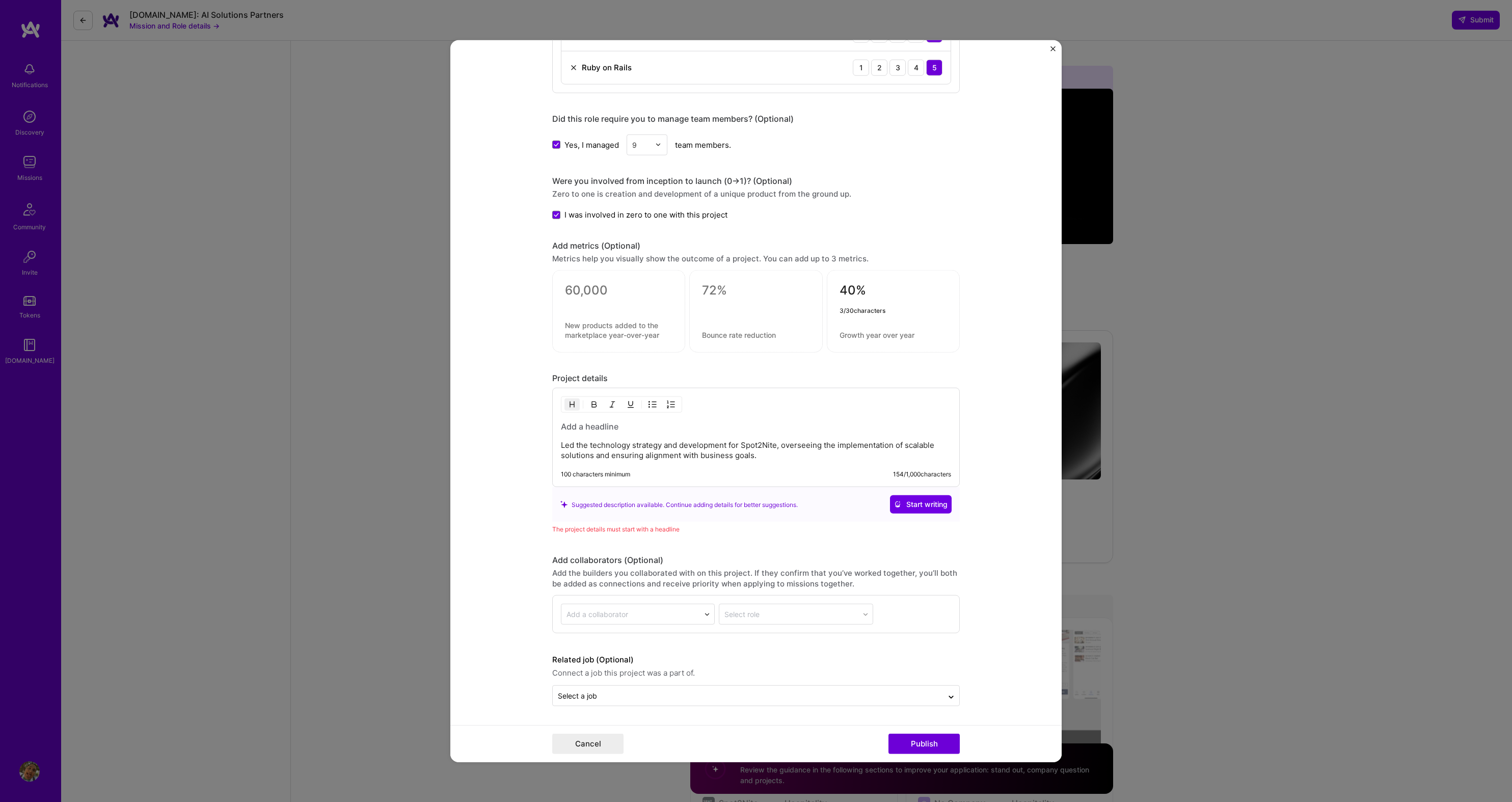
click at [618, 288] on textarea at bounding box center [619, 290] width 107 height 15
click at [864, 334] on textarea at bounding box center [893, 335] width 107 height 10
type textarea "Growth YoY in Bookings"
click at [599, 747] on button "Cancel" at bounding box center [588, 743] width 71 height 20
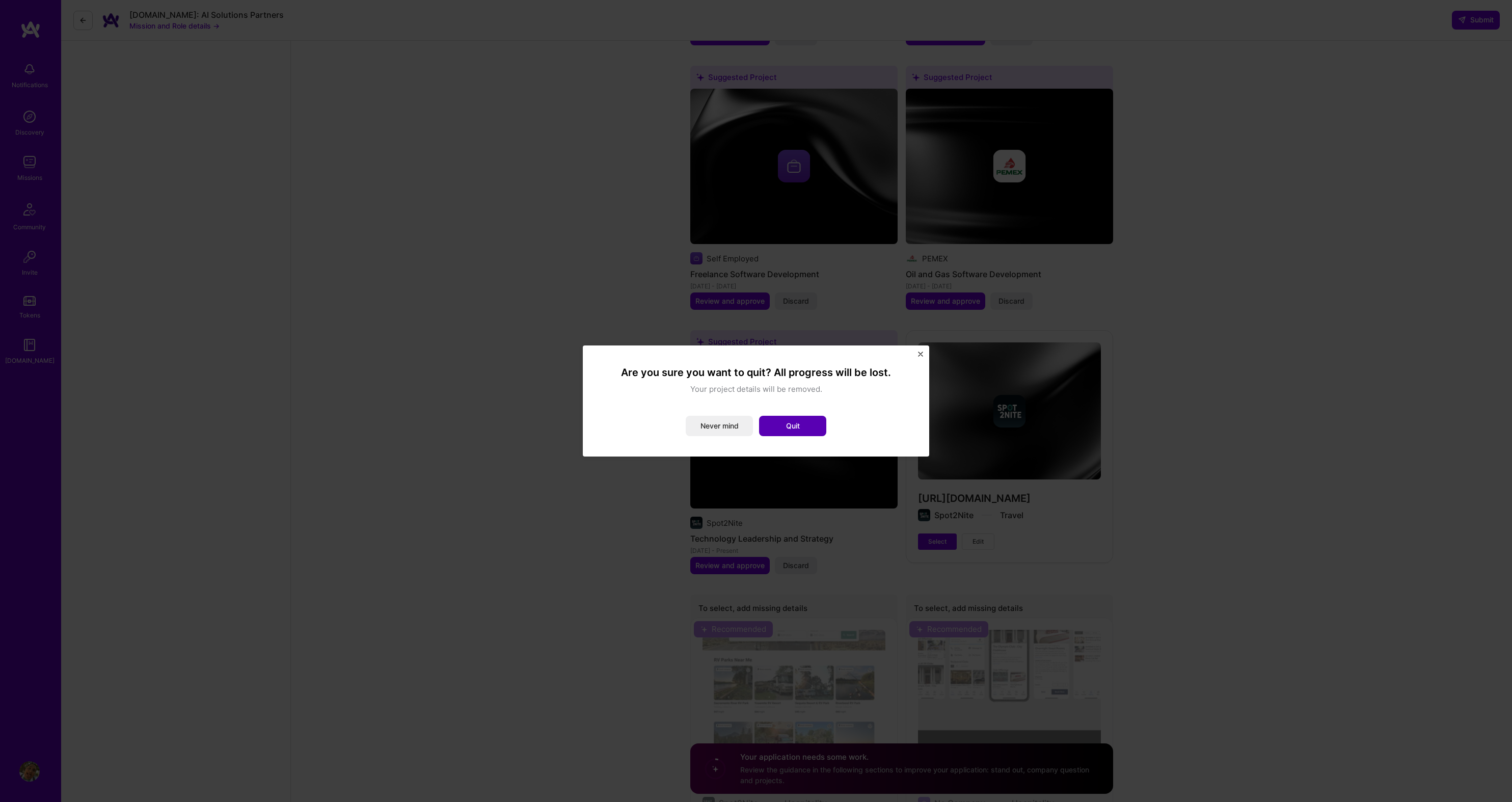
click at [784, 429] on button "Quit" at bounding box center [793, 426] width 68 height 20
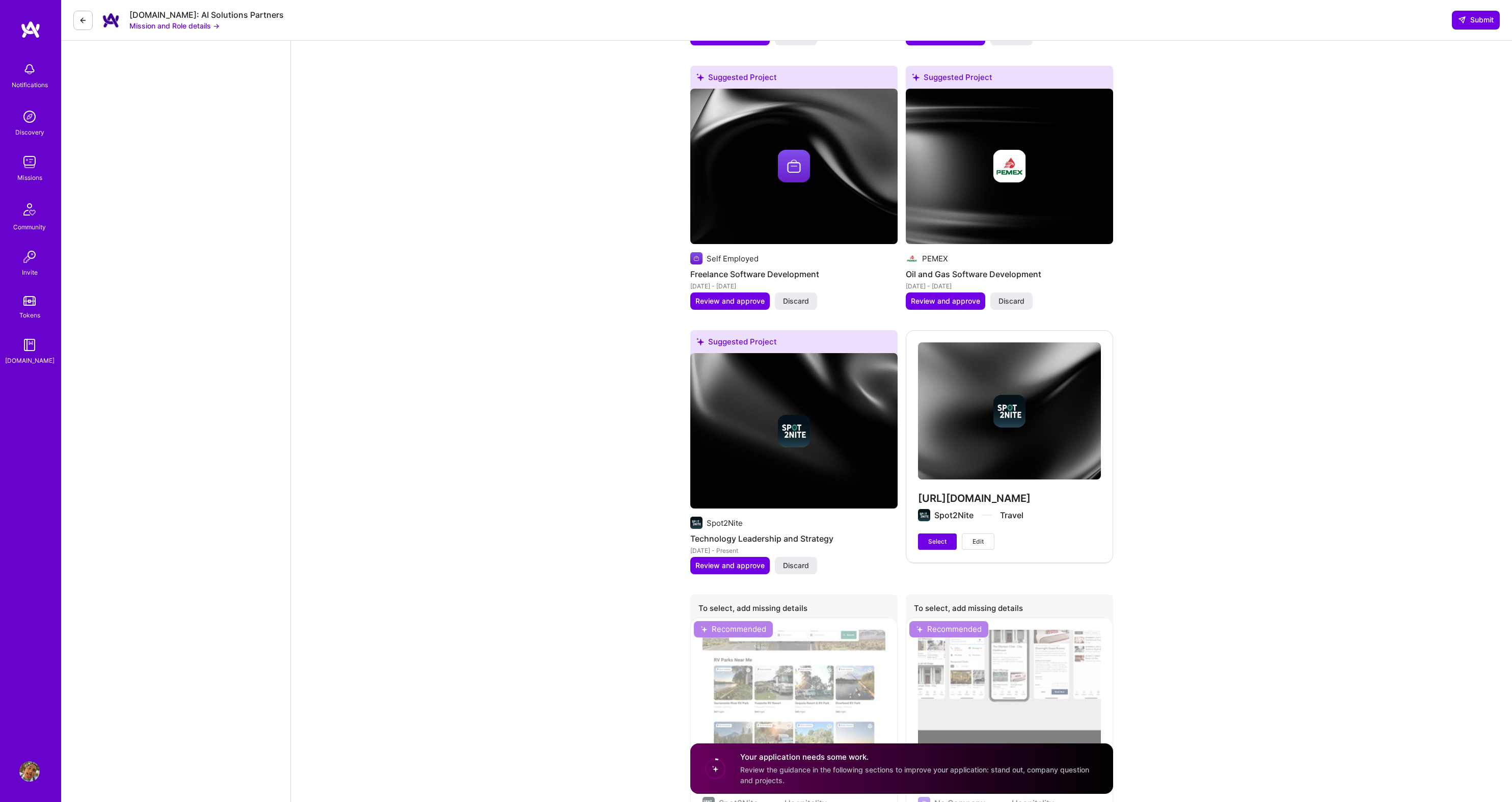
click at [90, 17] on button at bounding box center [83, 20] width 19 height 19
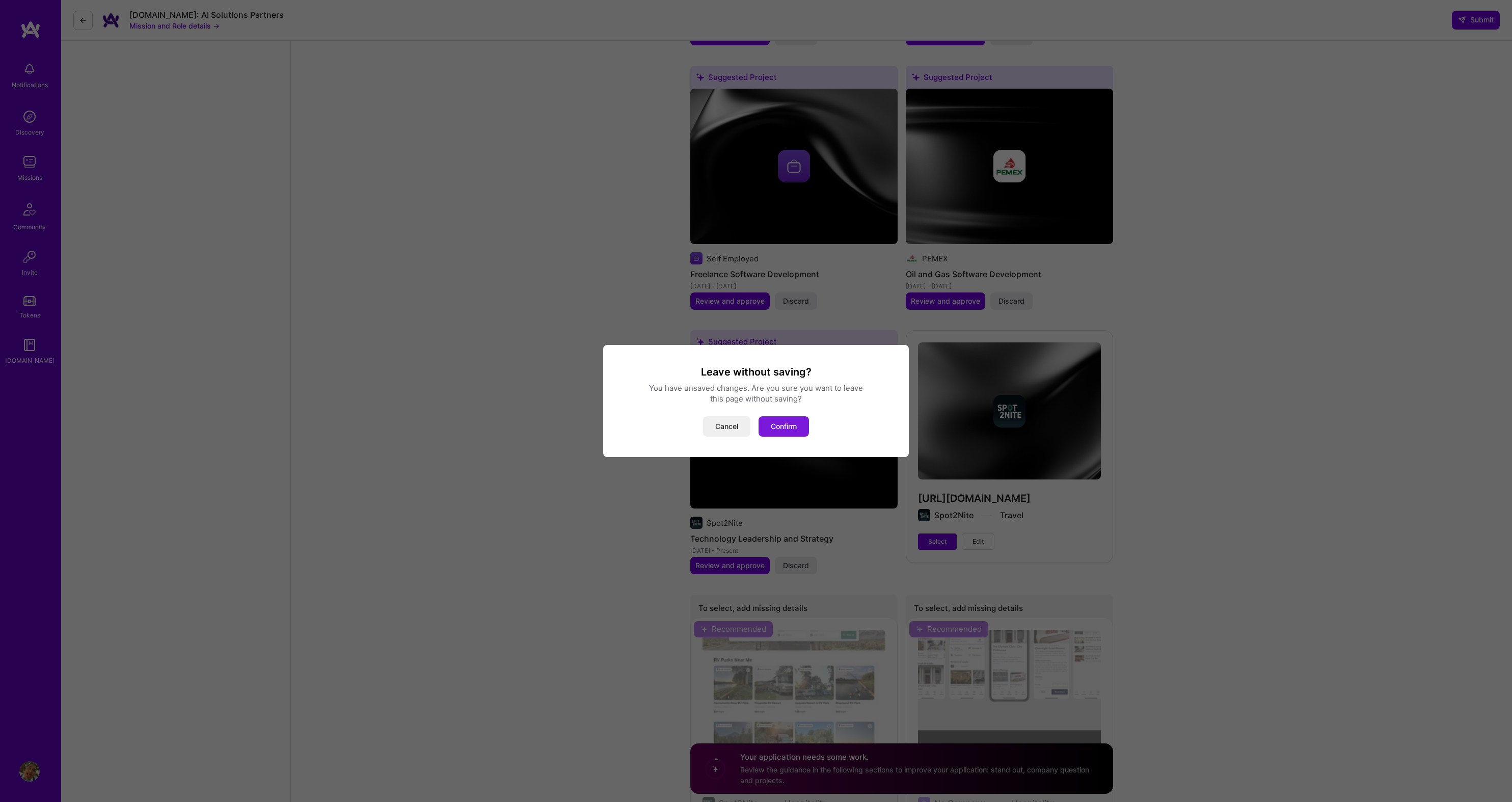
click at [794, 429] on button "Confirm" at bounding box center [783, 426] width 50 height 20
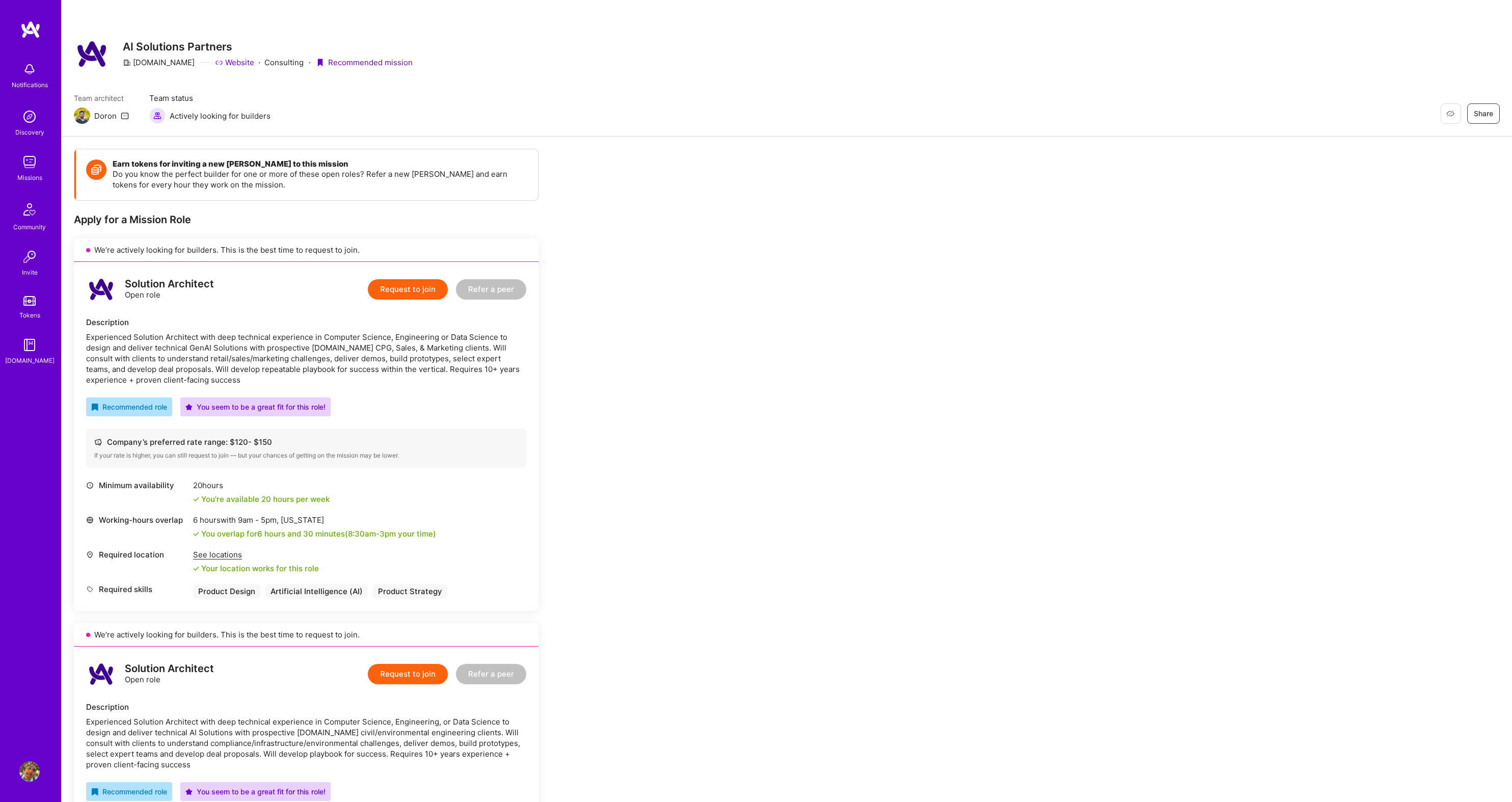
click at [124, 116] on icon at bounding box center [124, 116] width 8 height 8
